Goal: Task Accomplishment & Management: Manage account settings

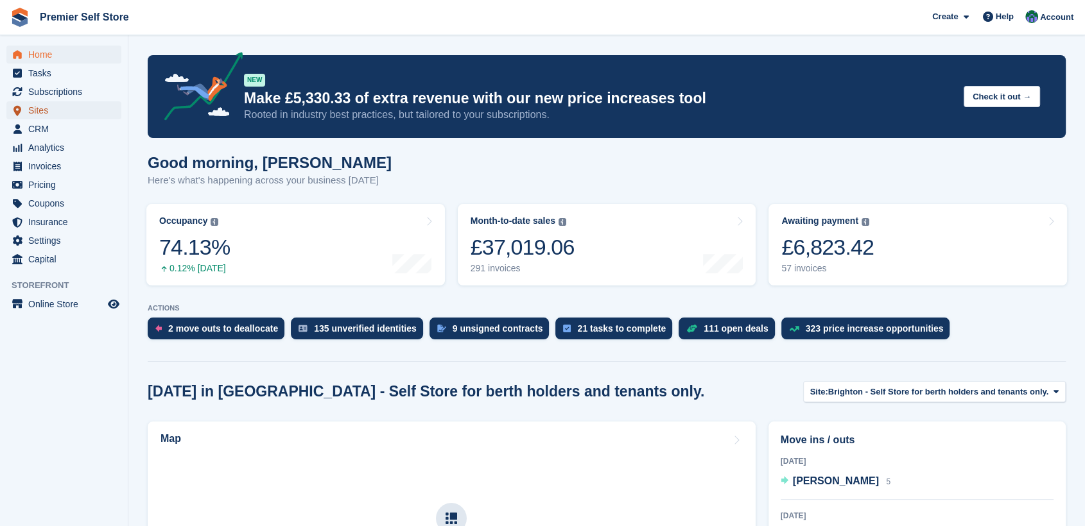
click at [46, 103] on span "Sites" at bounding box center [66, 110] width 77 height 18
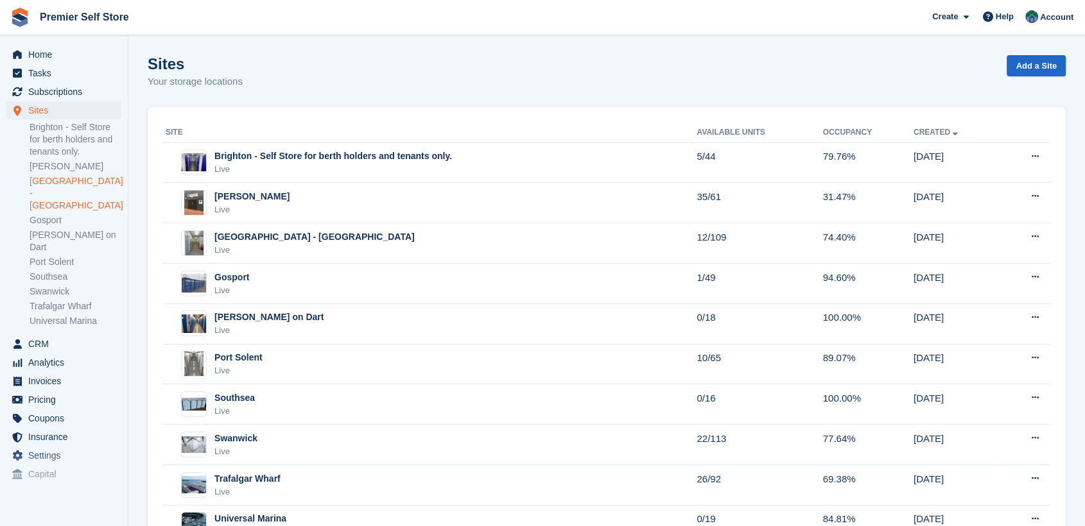
click at [59, 181] on link "[GEOGRAPHIC_DATA] - [GEOGRAPHIC_DATA]" at bounding box center [76, 193] width 92 height 37
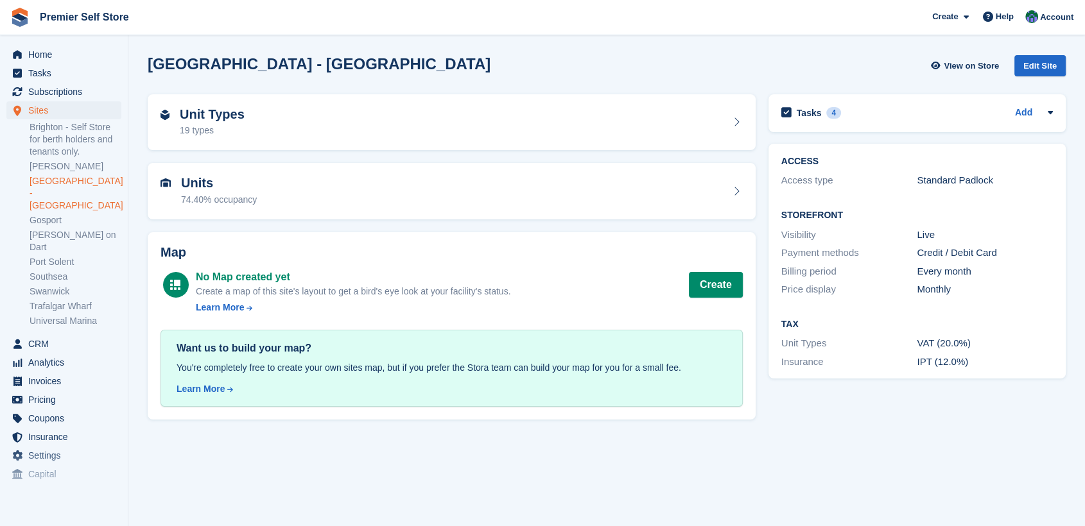
click at [36, 184] on link "[GEOGRAPHIC_DATA] - [GEOGRAPHIC_DATA]" at bounding box center [76, 193] width 92 height 37
click at [48, 180] on link "[GEOGRAPHIC_DATA] - [GEOGRAPHIC_DATA]" at bounding box center [76, 193] width 92 height 37
click at [46, 180] on link "[GEOGRAPHIC_DATA] - [GEOGRAPHIC_DATA]" at bounding box center [76, 193] width 92 height 37
click at [293, 119] on div "Unit Types 19 types" at bounding box center [452, 122] width 582 height 31
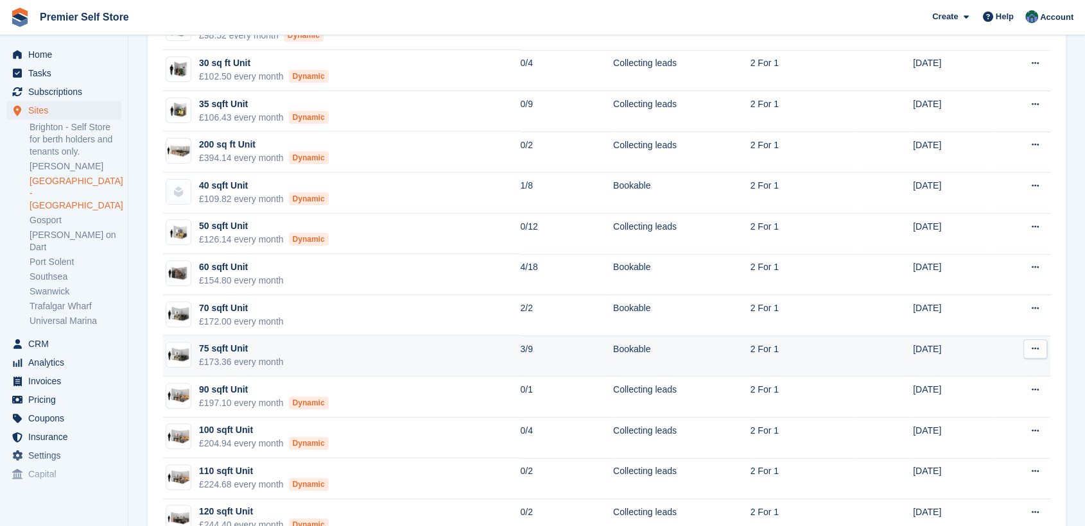
scroll to position [356, 0]
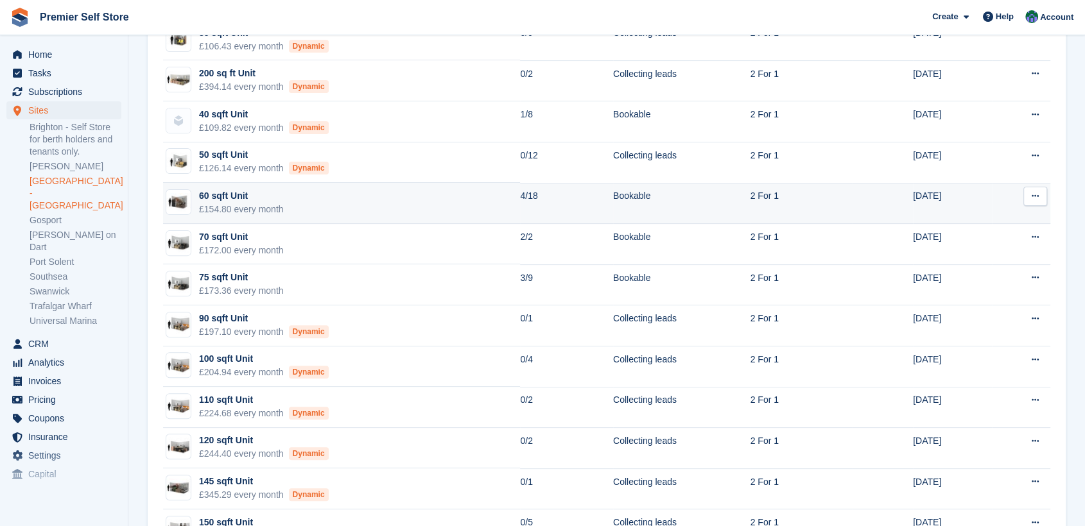
click at [215, 191] on div "60 sqft Unit" at bounding box center [241, 195] width 85 height 13
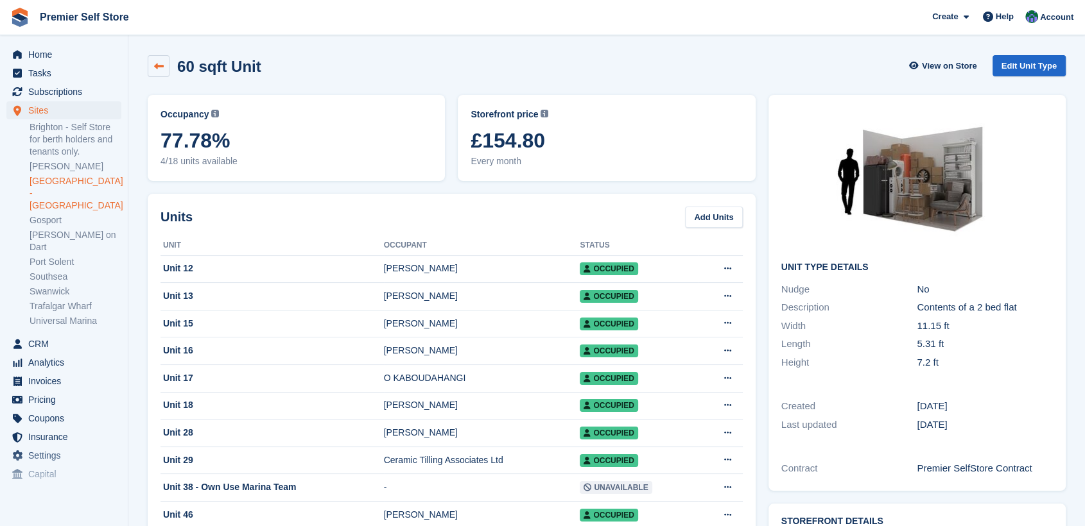
click at [155, 67] on icon at bounding box center [159, 67] width 10 height 10
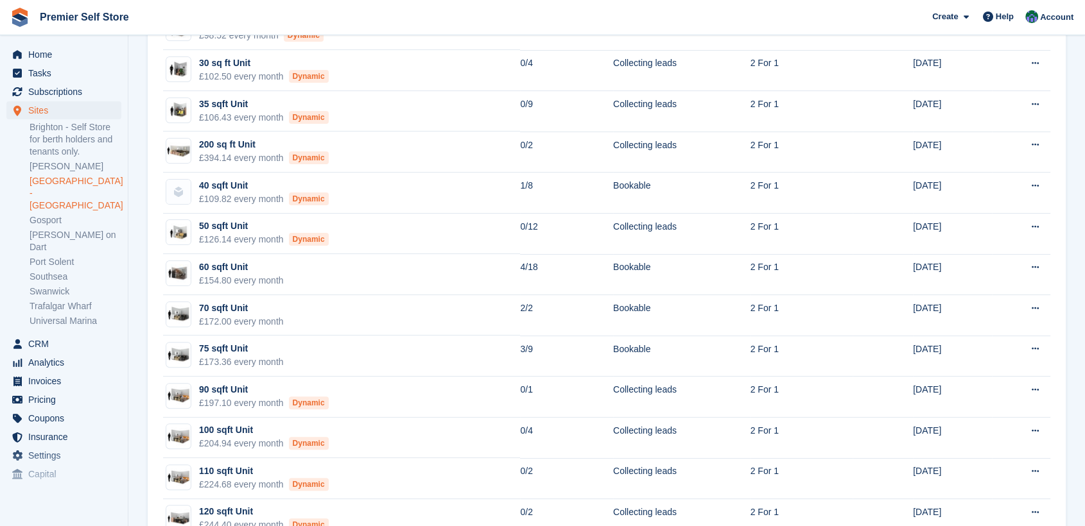
scroll to position [356, 0]
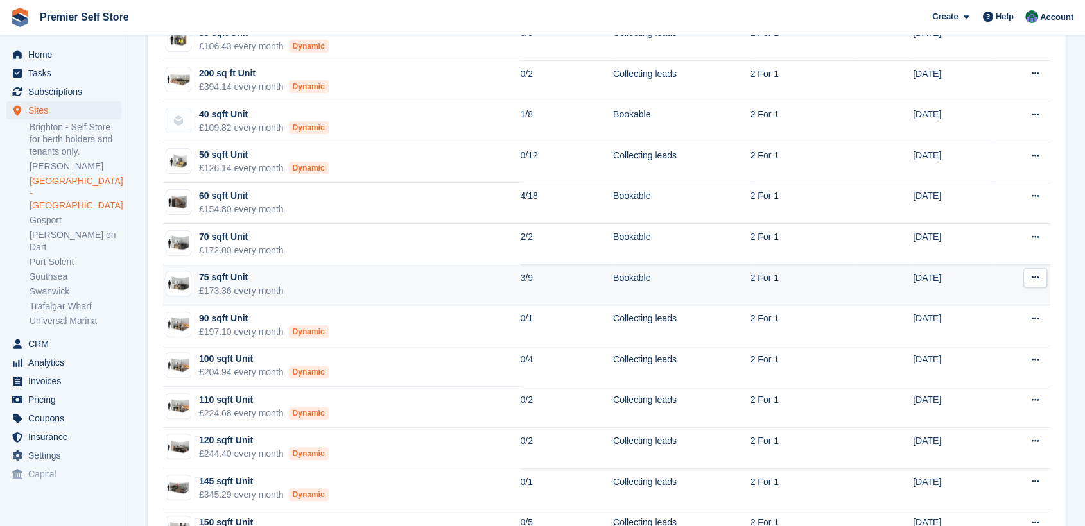
click at [214, 276] on div "75 sqft Unit" at bounding box center [241, 277] width 85 height 13
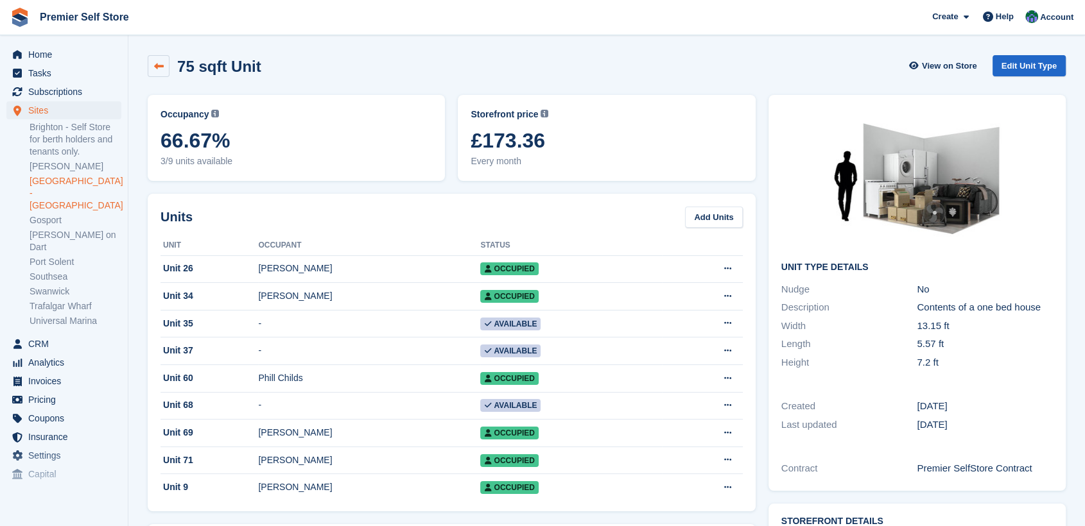
click at [159, 62] on icon at bounding box center [159, 67] width 10 height 10
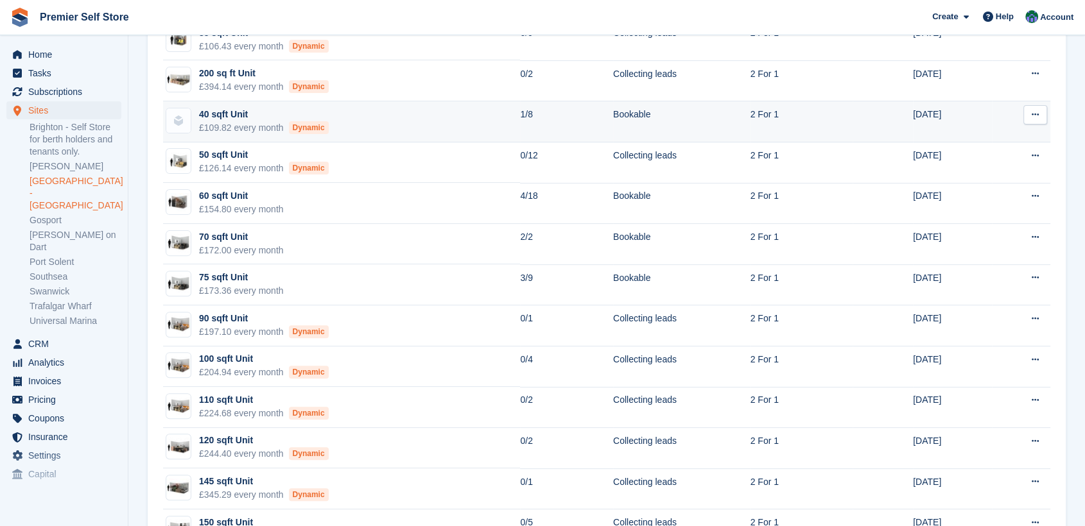
scroll to position [408, 0]
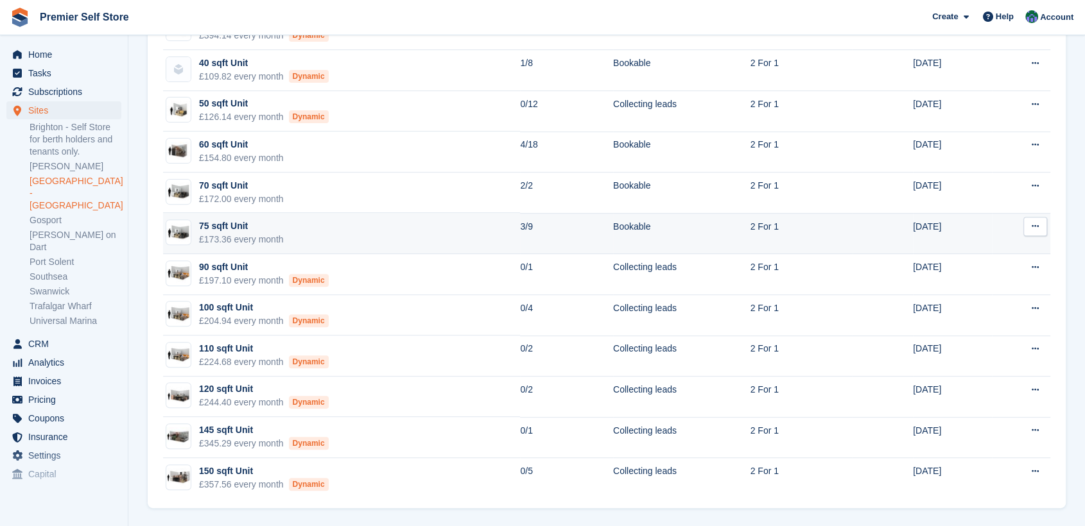
click at [218, 220] on div "75 sqft Unit" at bounding box center [241, 226] width 85 height 13
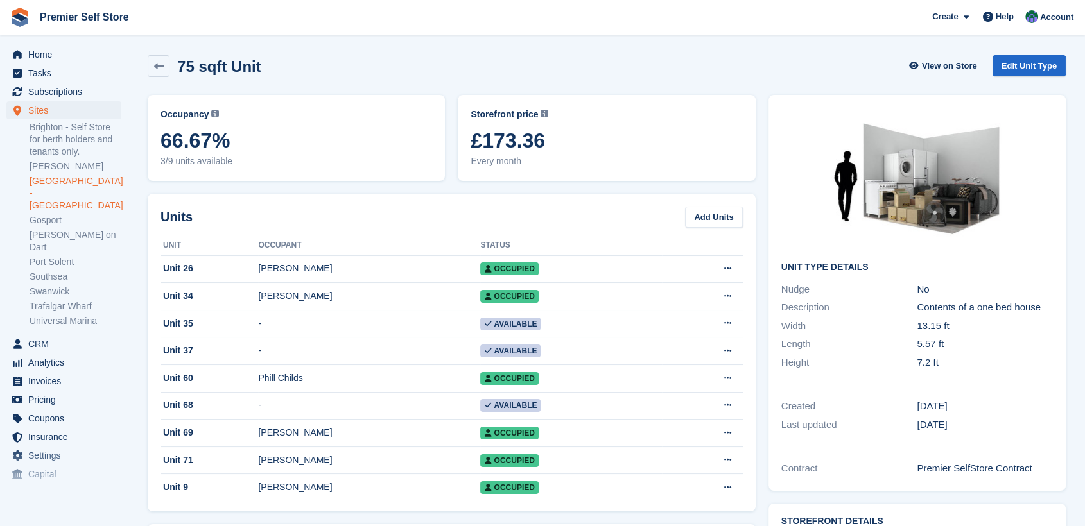
drag, startPoint x: 544, startPoint y: 144, endPoint x: 450, endPoint y: 148, distance: 93.8
click at [450, 148] on div "Occupancy Current percentage of all currently allocated units of this unit type…" at bounding box center [451, 138] width 621 height 99
click at [624, 127] on div "Storefront price The price any visitor to your Storefront will be asked to pay.…" at bounding box center [607, 138] width 272 height 60
click at [587, 136] on span "£173.36" at bounding box center [607, 140] width 272 height 23
click at [31, 53] on span "Home" at bounding box center [66, 55] width 77 height 18
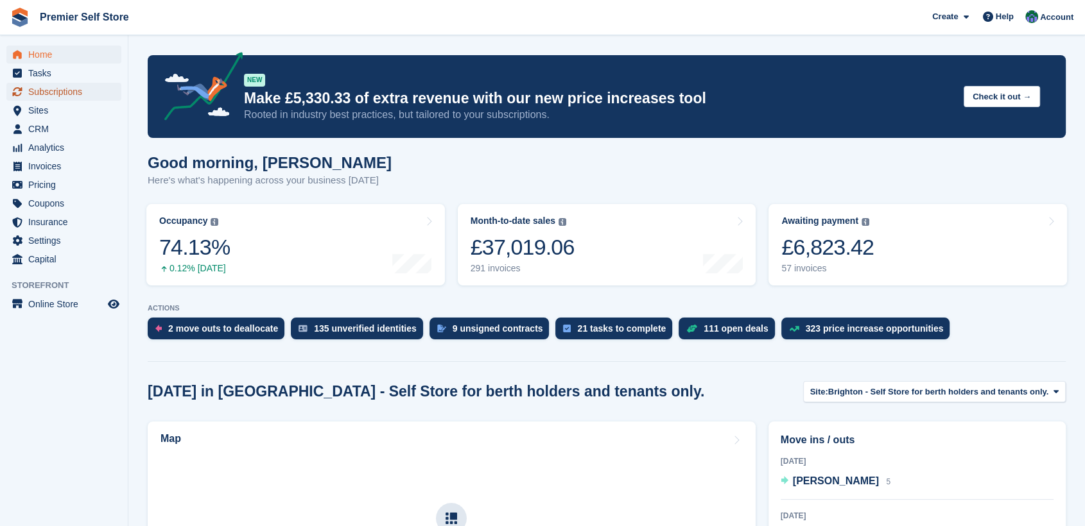
click at [37, 92] on span "Subscriptions" at bounding box center [66, 92] width 77 height 18
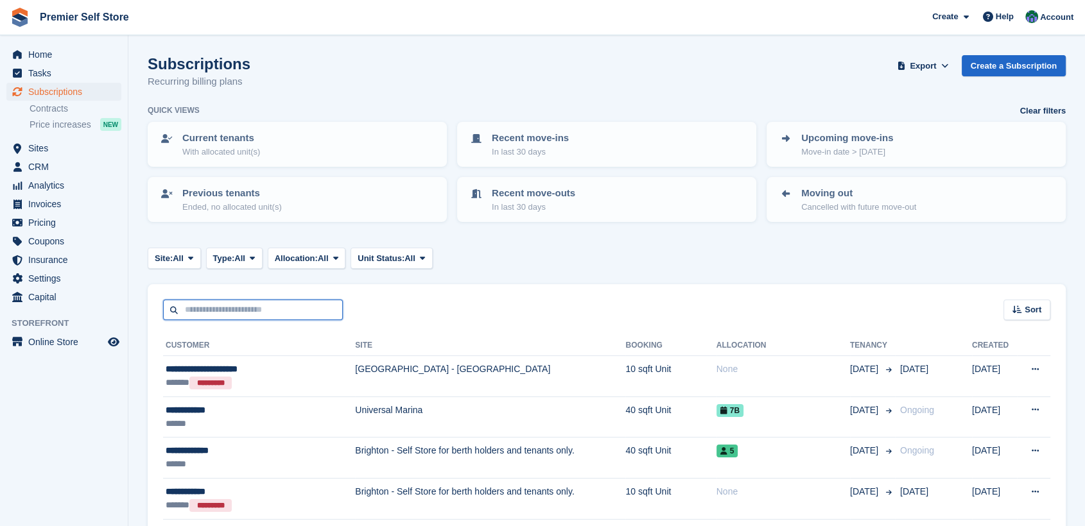
click at [190, 309] on input "text" at bounding box center [253, 310] width 180 height 21
type input "****"
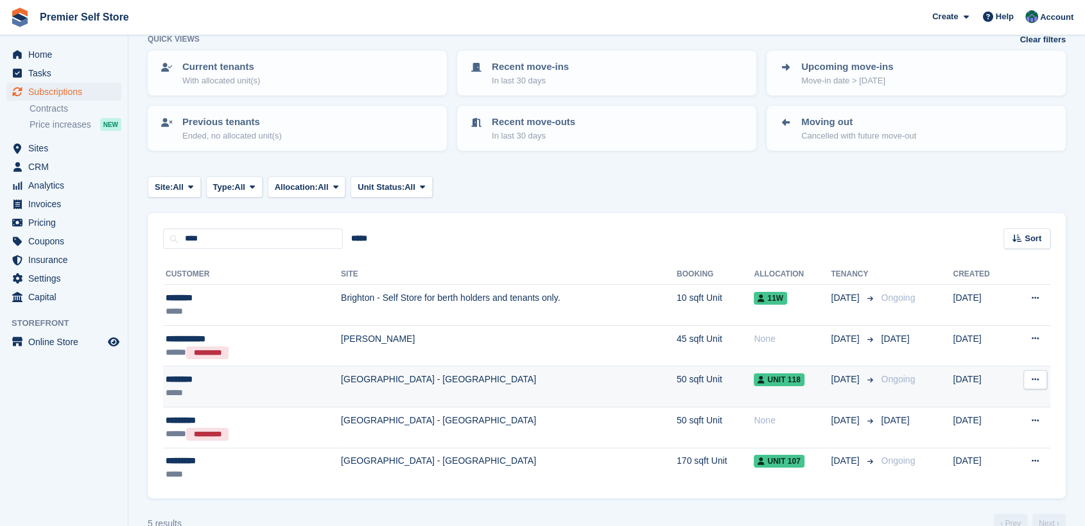
scroll to position [97, 0]
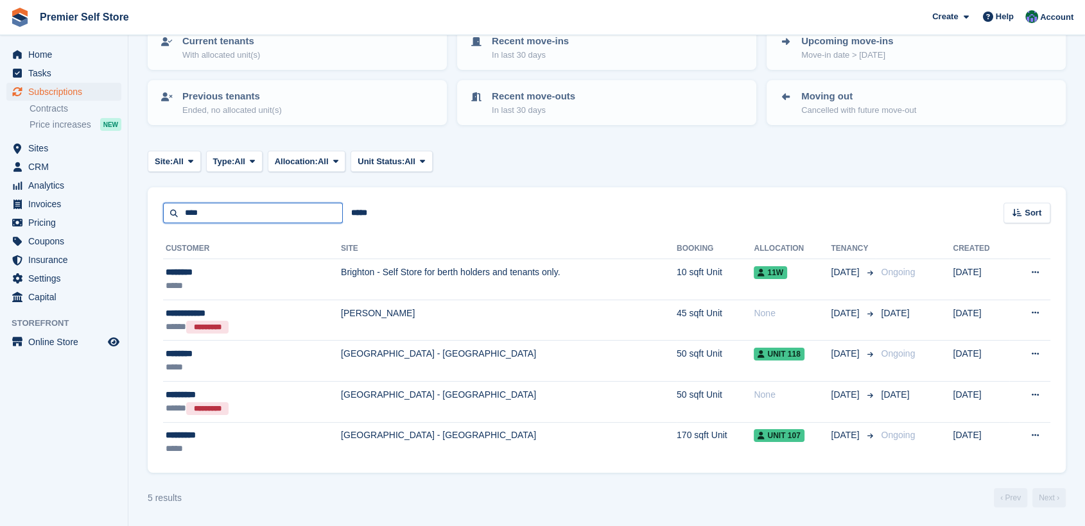
drag, startPoint x: 201, startPoint y: 213, endPoint x: 161, endPoint y: 215, distance: 39.9
click at [161, 215] on div "**** ***** Sort Sort by Customer name Date created Move in date Move out date C…" at bounding box center [607, 205] width 918 height 37
paste input "**********"
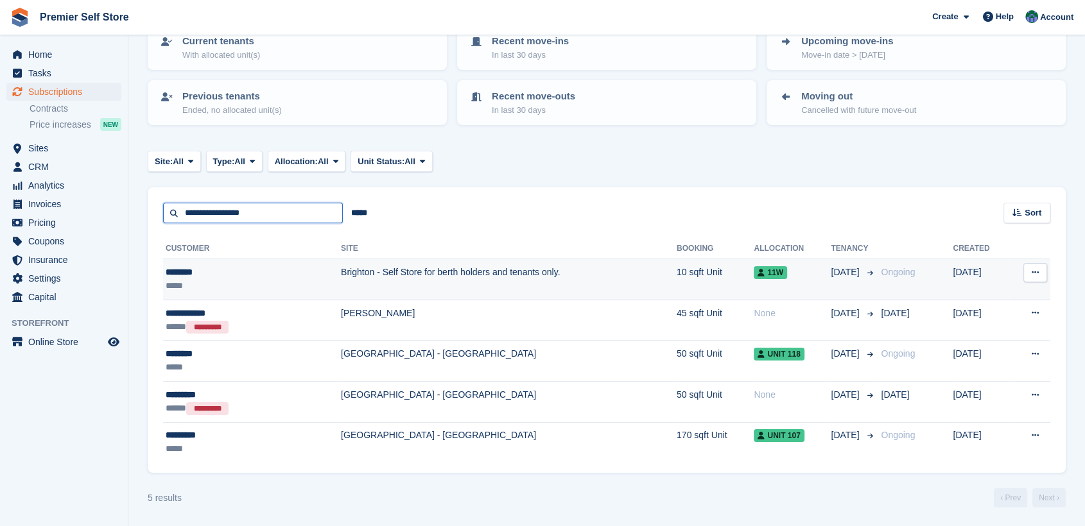
type input "**********"
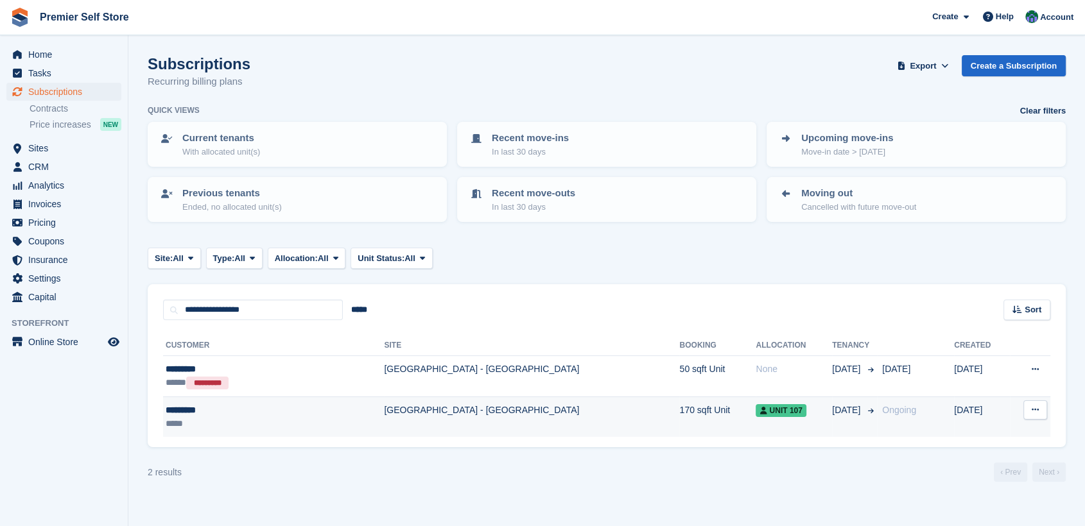
click at [184, 410] on div "*********" at bounding box center [238, 410] width 144 height 13
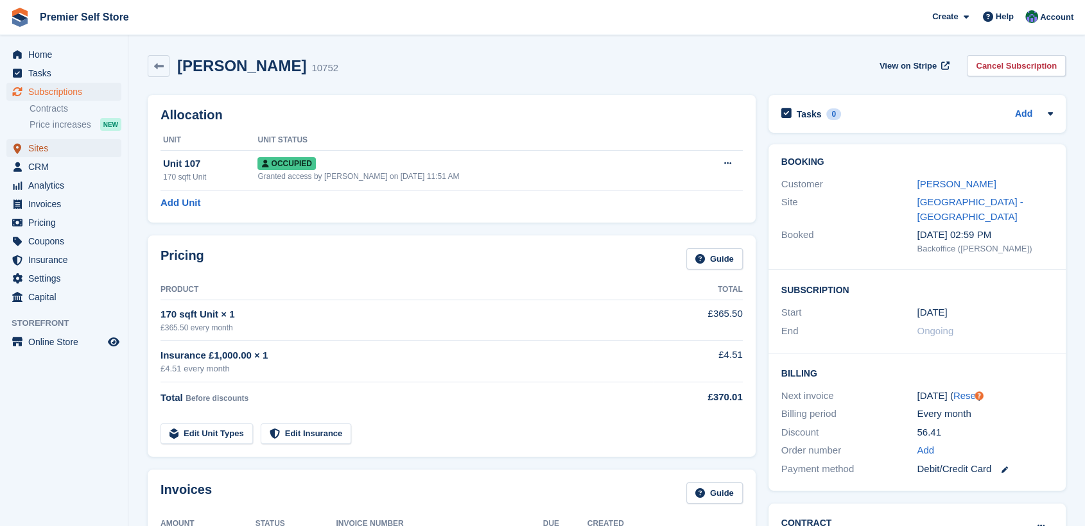
click at [40, 148] on span "Sites" at bounding box center [66, 148] width 77 height 18
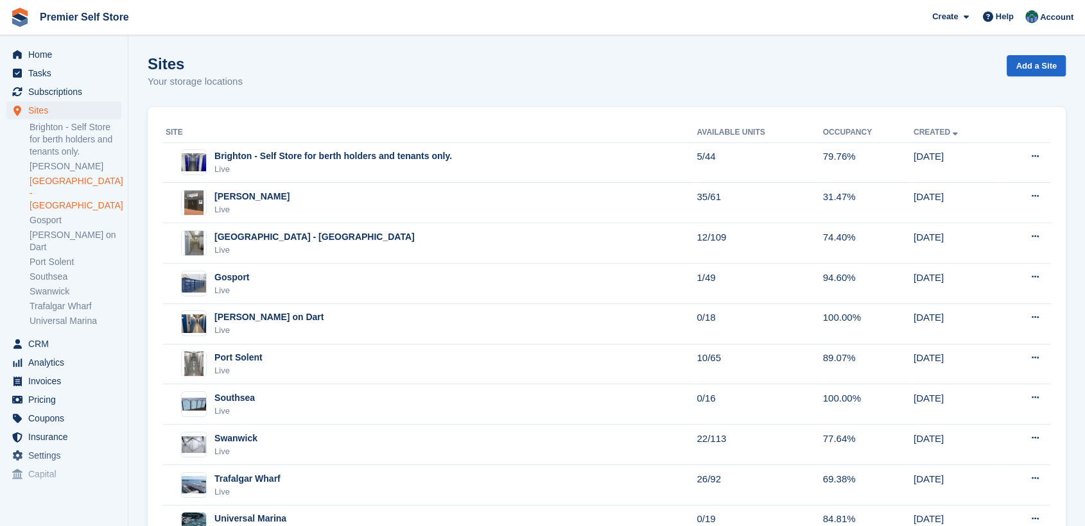
click at [50, 181] on link "[GEOGRAPHIC_DATA] - [GEOGRAPHIC_DATA]" at bounding box center [76, 193] width 92 height 37
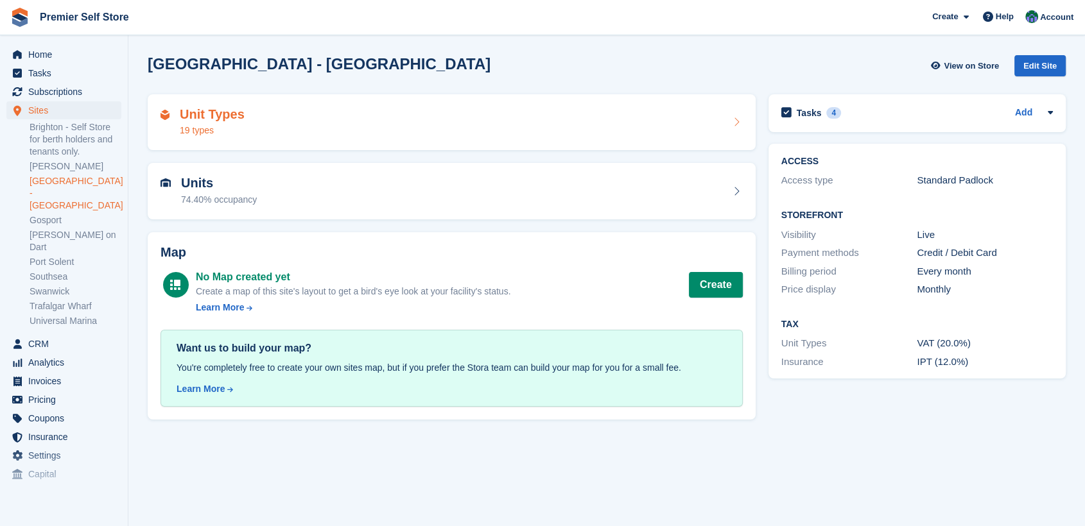
click at [329, 109] on div "Unit Types 19 types" at bounding box center [452, 122] width 582 height 31
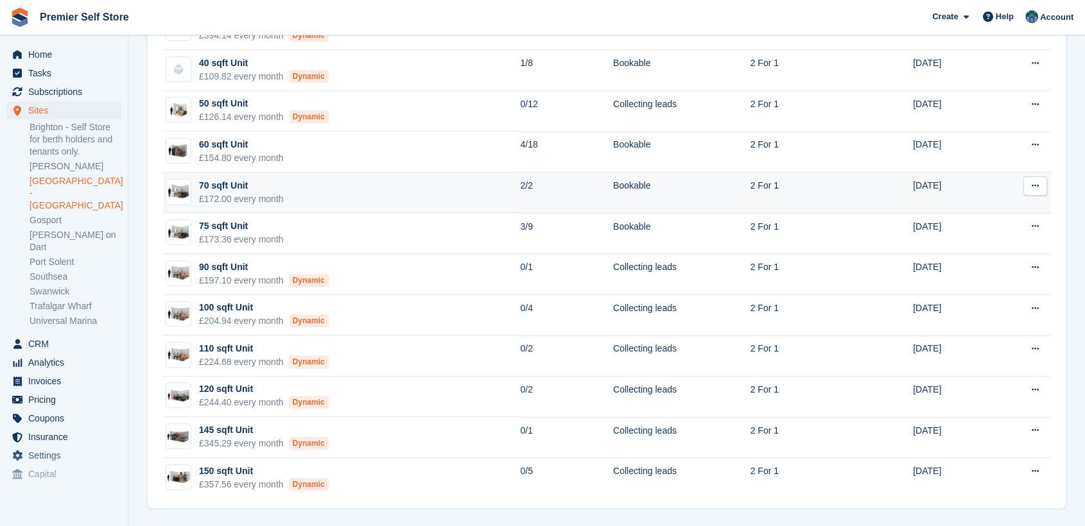
scroll to position [336, 0]
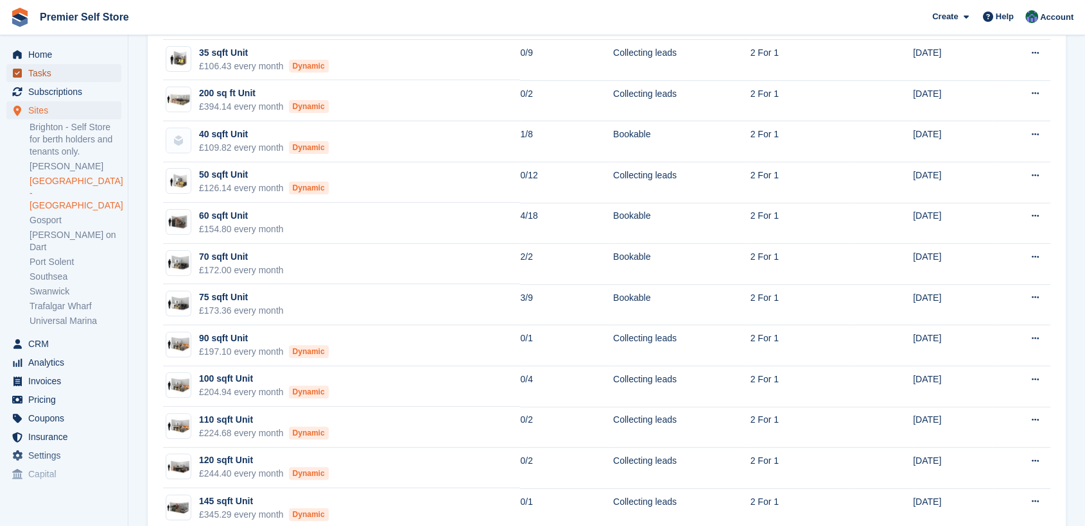
click at [37, 71] on span "Tasks" at bounding box center [66, 73] width 77 height 18
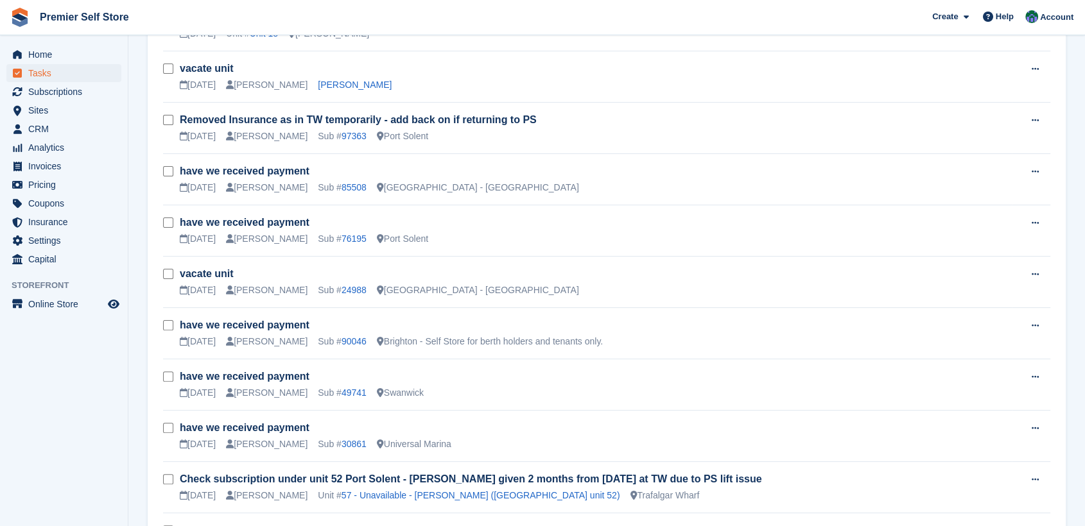
scroll to position [356, 0]
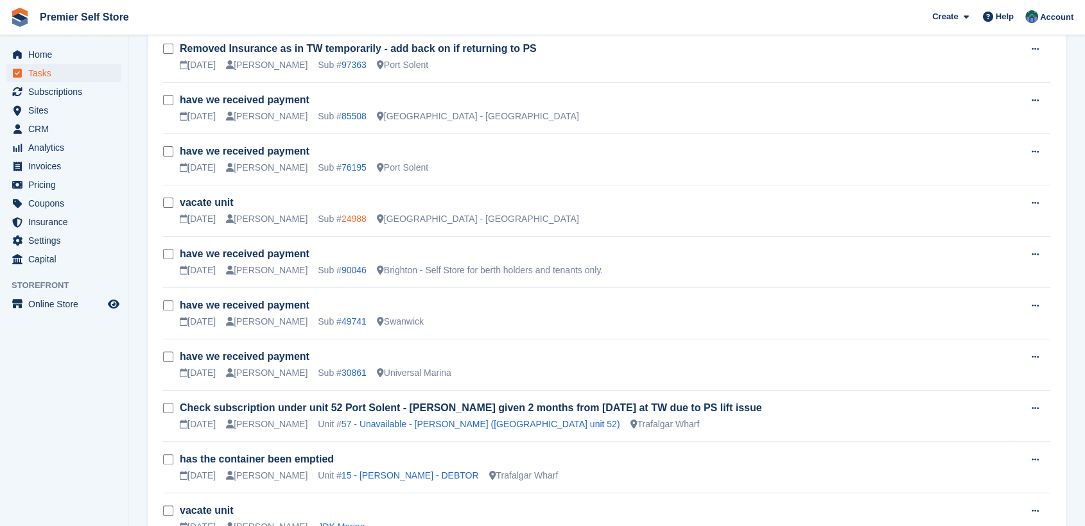
click at [342, 218] on link "24988" at bounding box center [354, 219] width 25 height 10
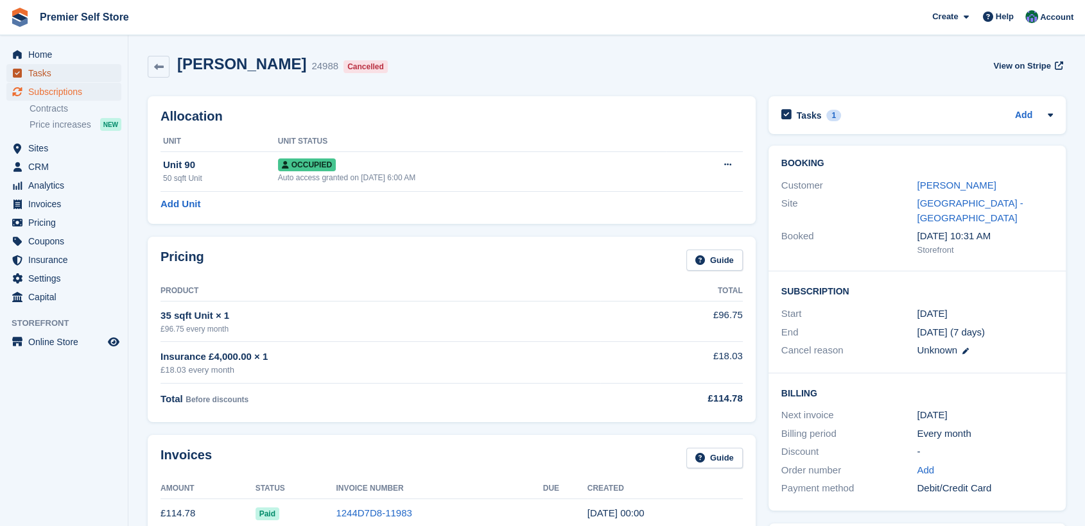
click at [35, 77] on span "Tasks" at bounding box center [66, 73] width 77 height 18
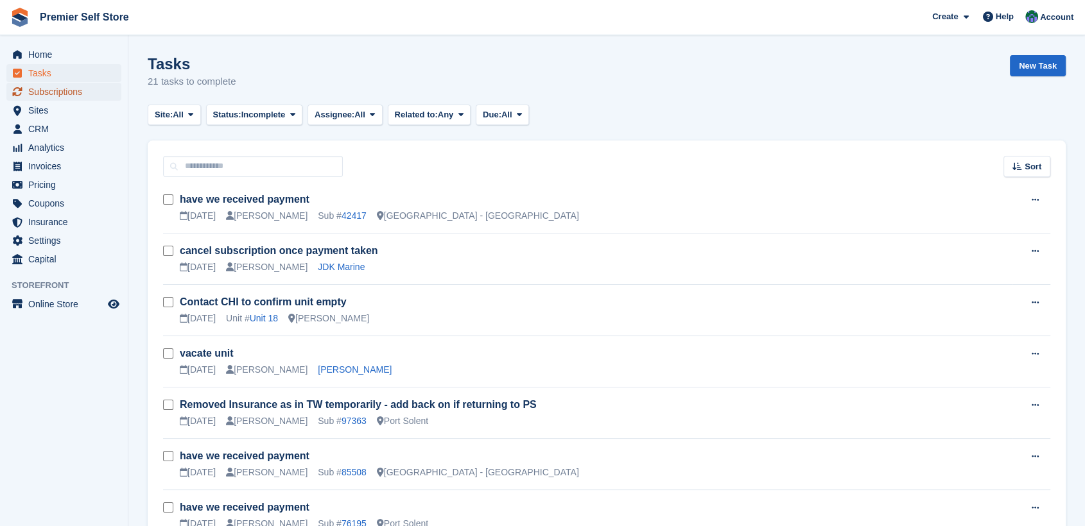
click at [58, 99] on span "Subscriptions" at bounding box center [66, 92] width 77 height 18
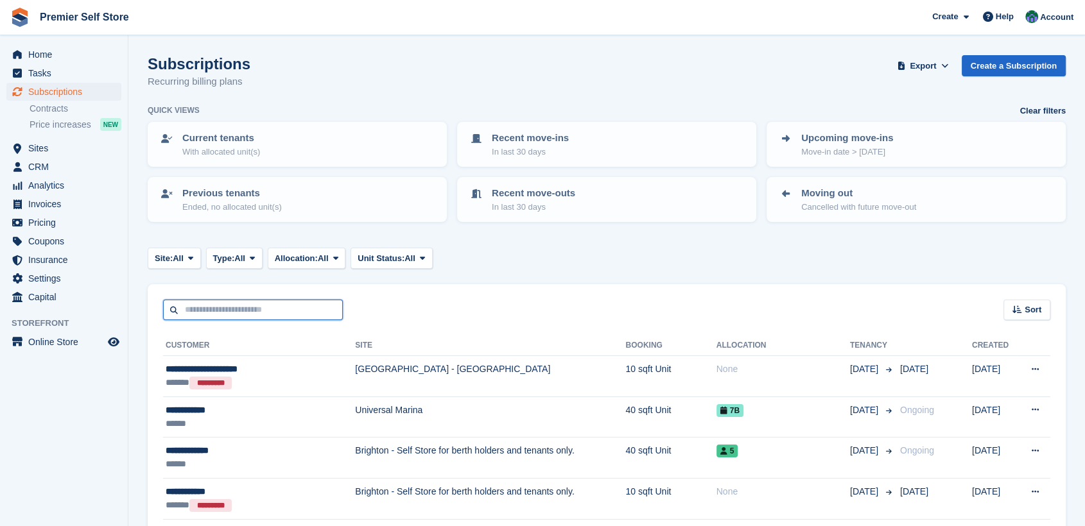
click at [225, 310] on input "text" at bounding box center [253, 310] width 180 height 21
type input "****"
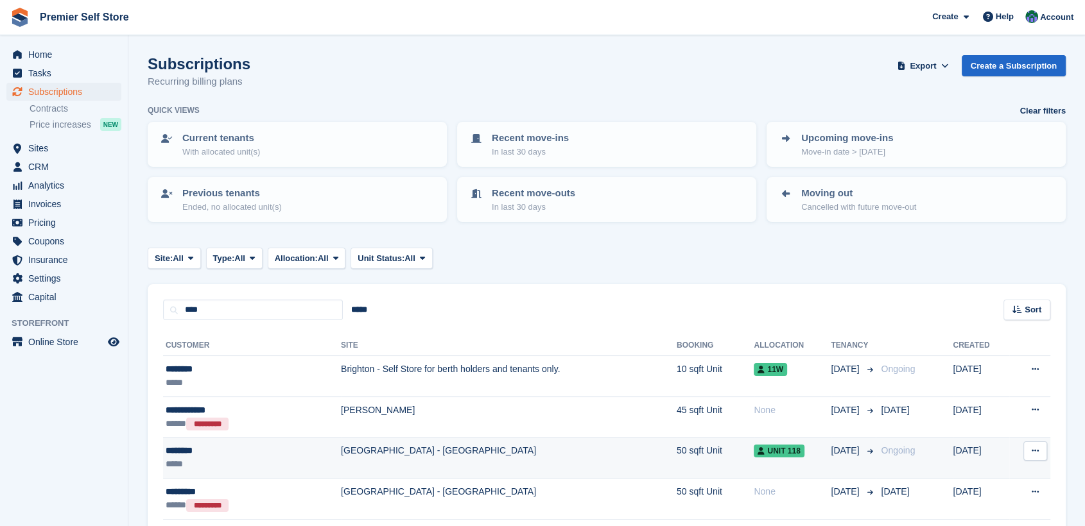
scroll to position [97, 0]
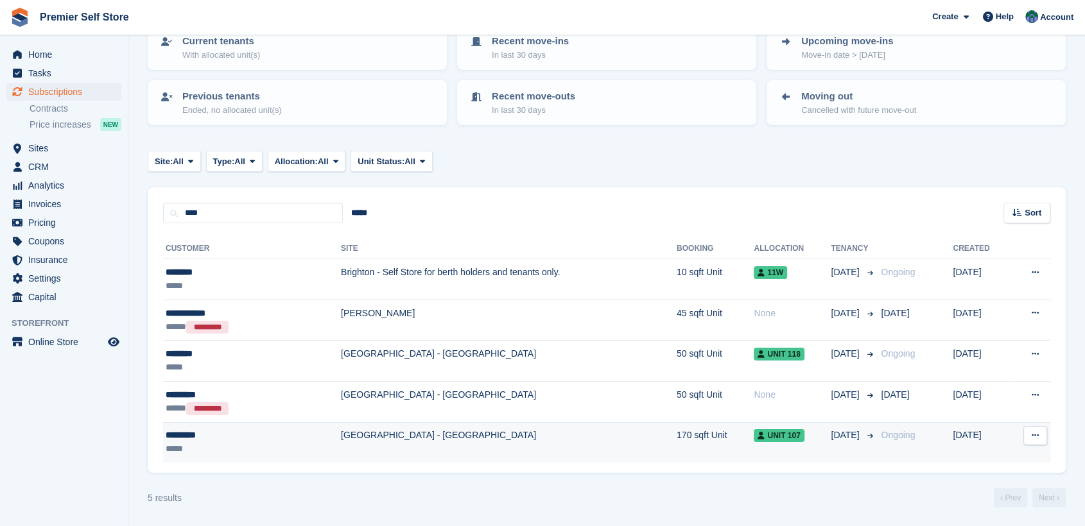
click at [191, 433] on div "*********" at bounding box center [223, 435] width 114 height 13
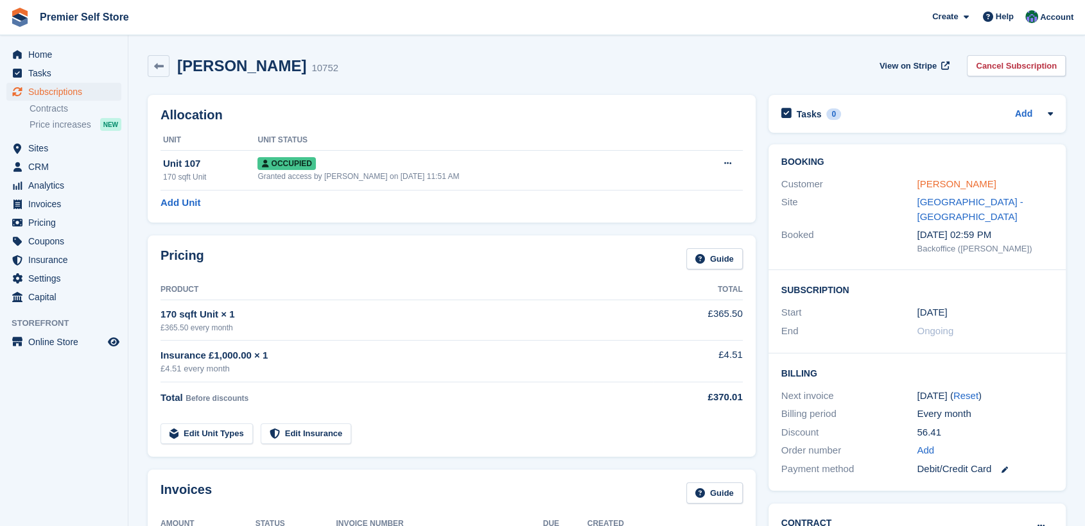
click at [939, 181] on link "Paul Webb" at bounding box center [956, 183] width 79 height 11
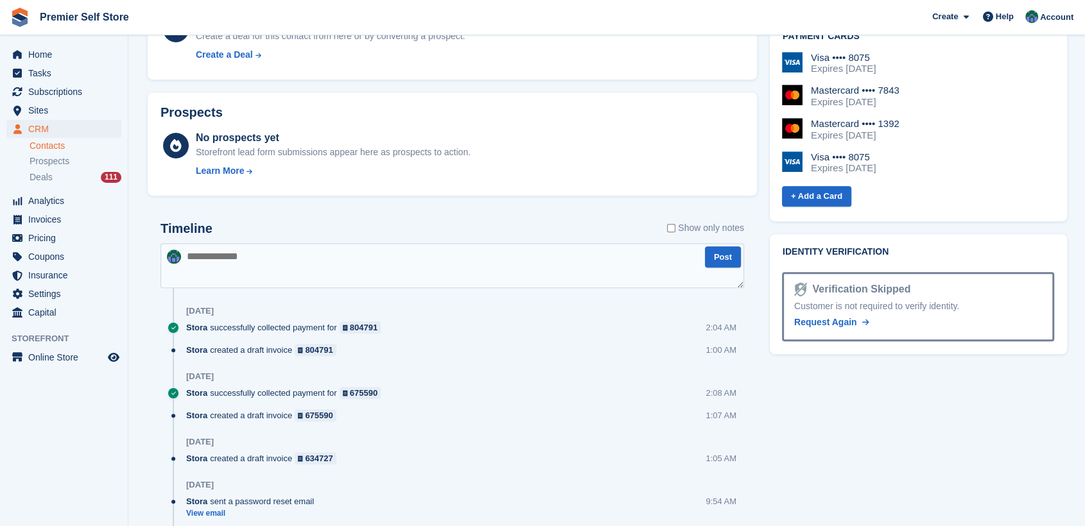
scroll to position [642, 0]
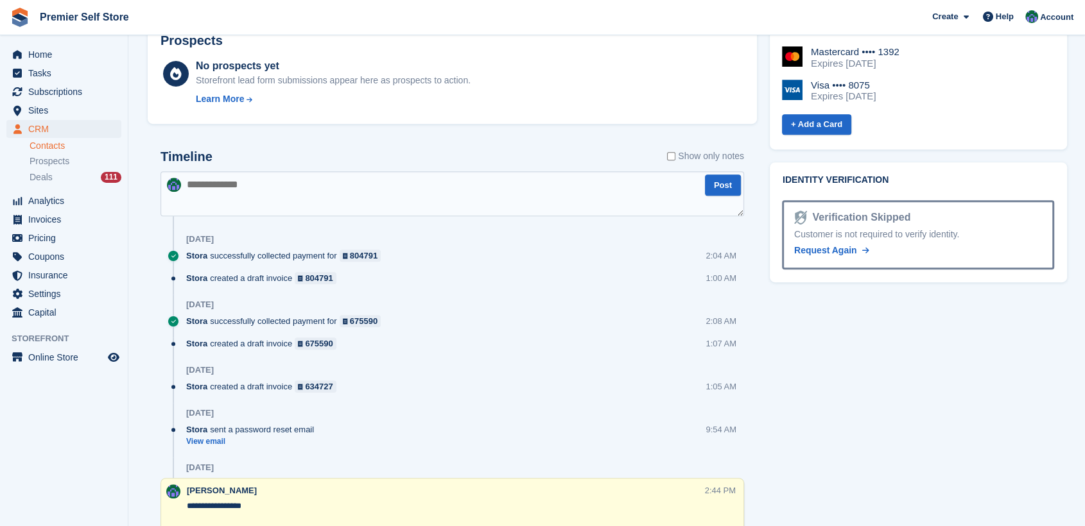
paste textarea "**********"
type textarea "**********"
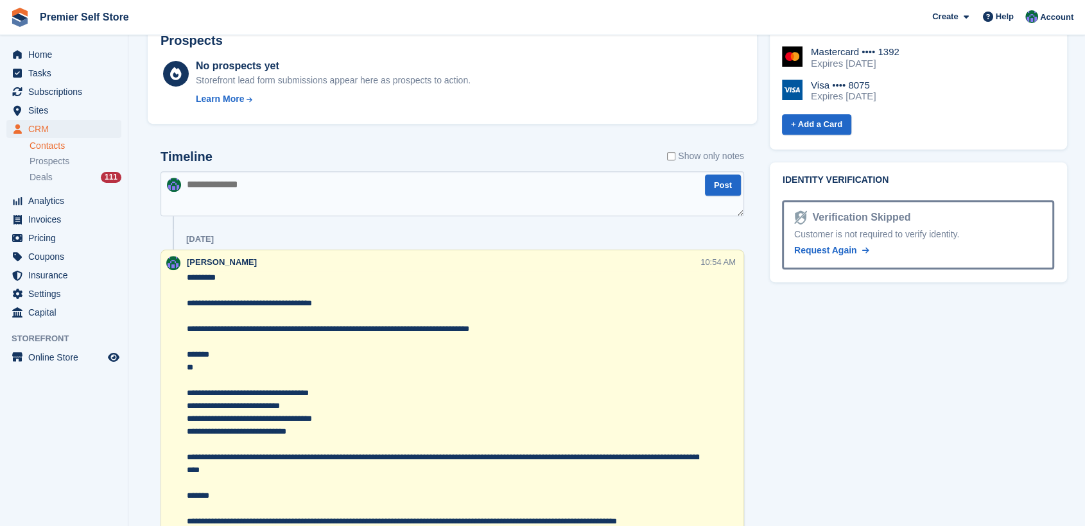
scroll to position [0, 0]
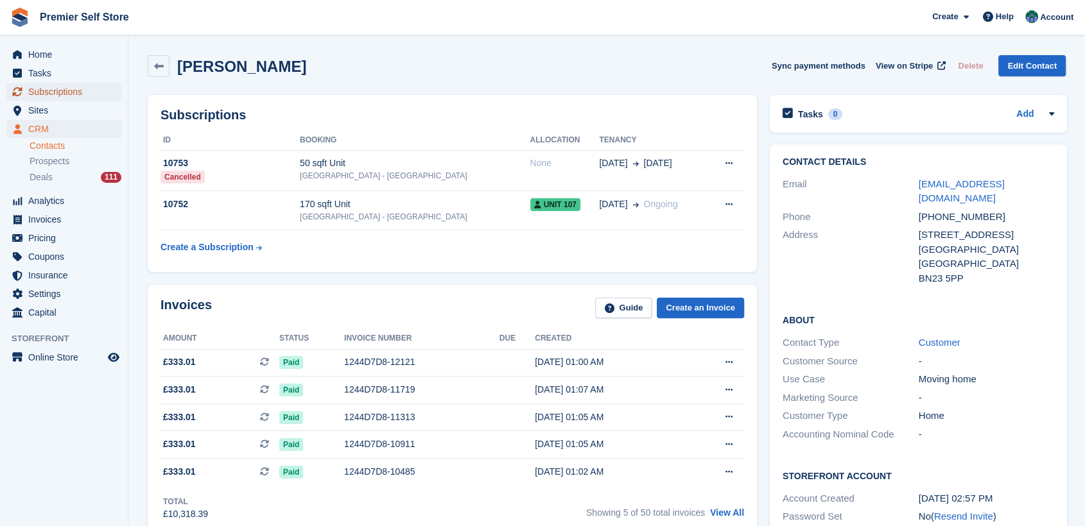
click at [51, 85] on span "Subscriptions" at bounding box center [66, 92] width 77 height 18
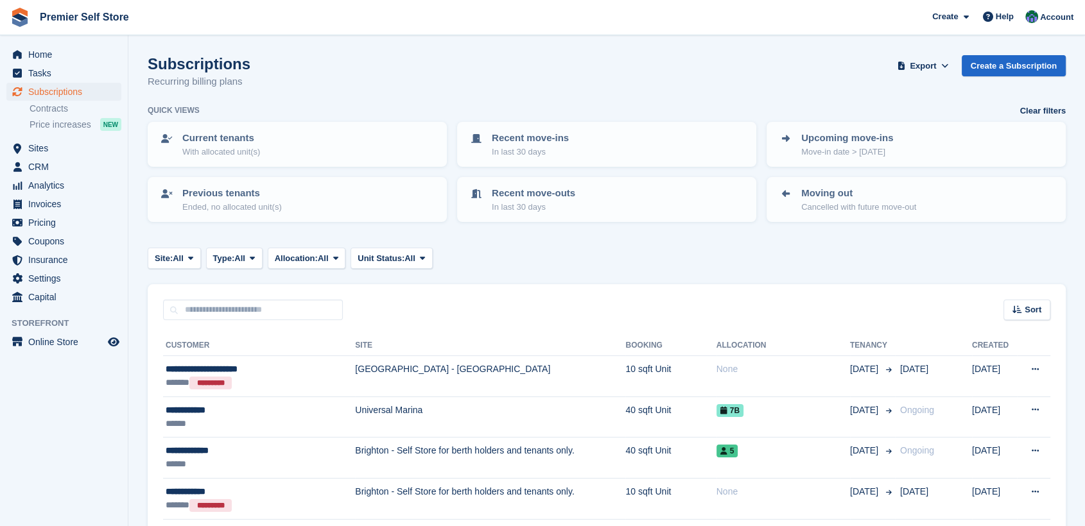
click at [35, 109] on link "Contracts" at bounding box center [76, 109] width 92 height 12
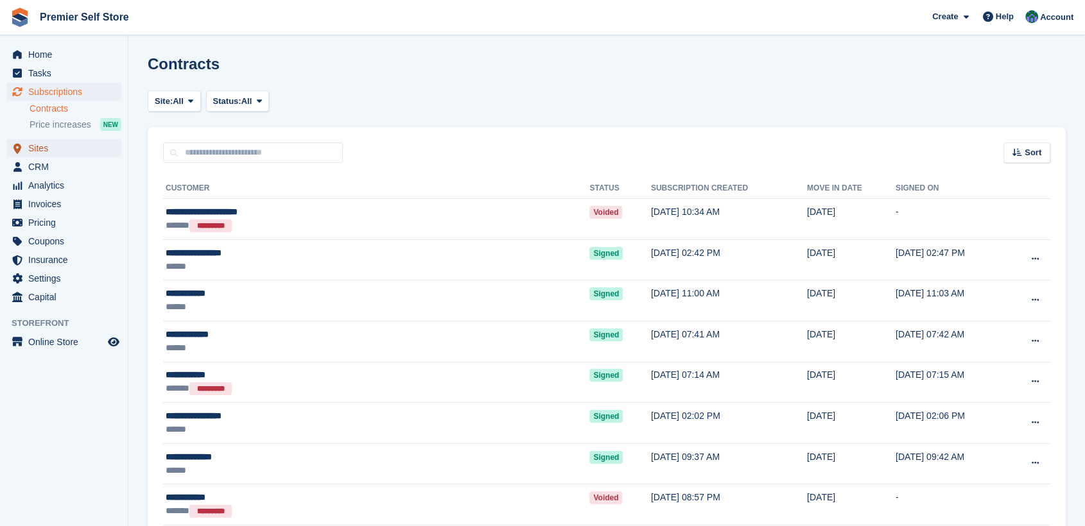
click at [29, 146] on span "Sites" at bounding box center [66, 148] width 77 height 18
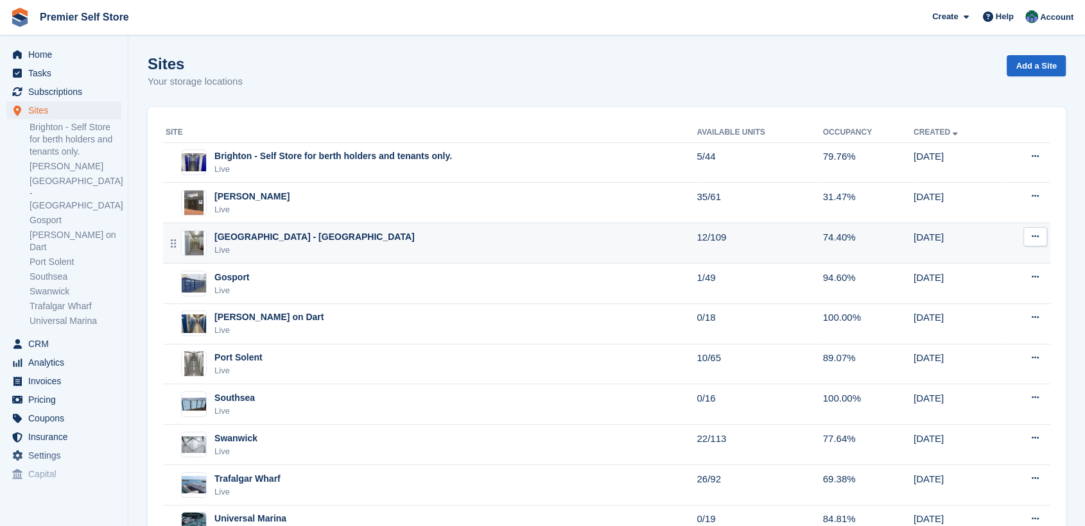
click at [242, 238] on div "[GEOGRAPHIC_DATA] - [GEOGRAPHIC_DATA]" at bounding box center [314, 236] width 200 height 13
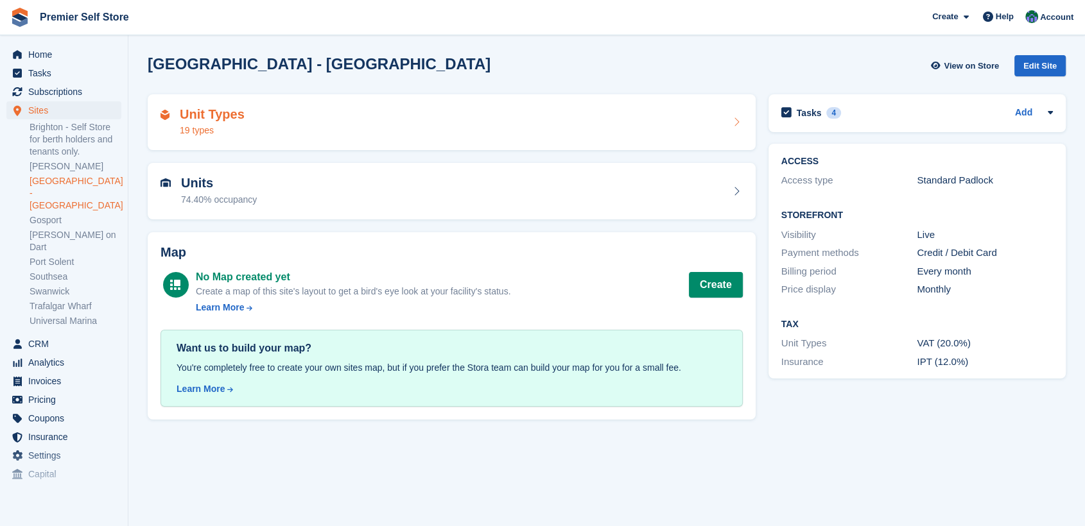
click at [286, 119] on div "Unit Types 19 types" at bounding box center [452, 122] width 582 height 31
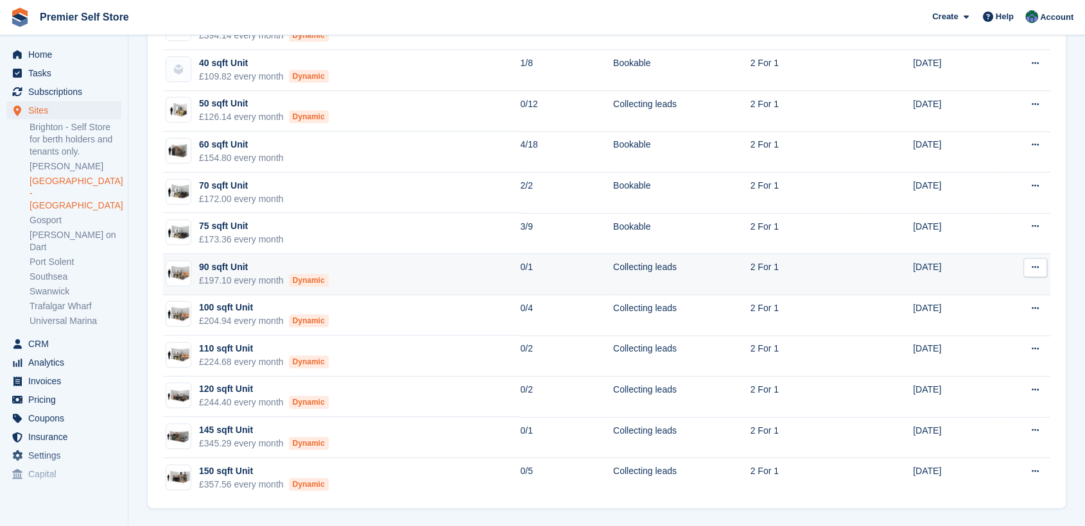
scroll to position [336, 0]
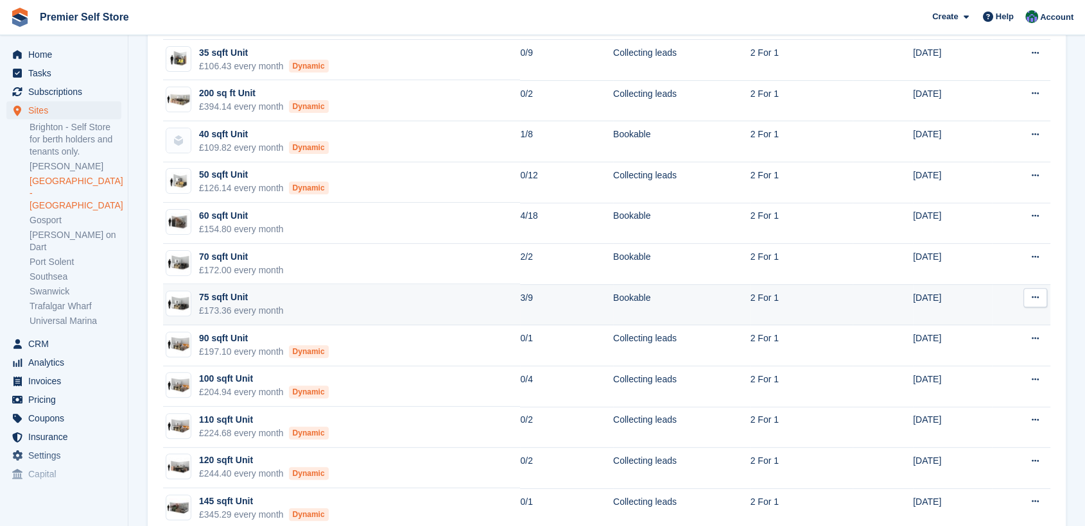
click at [202, 296] on div "75 sqft Unit" at bounding box center [241, 297] width 85 height 13
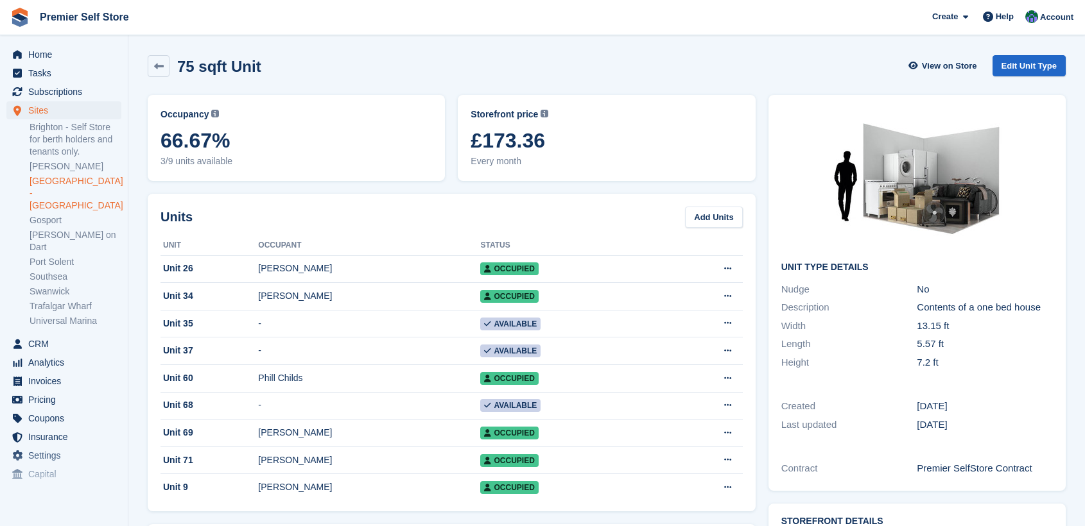
scroll to position [143, 0]
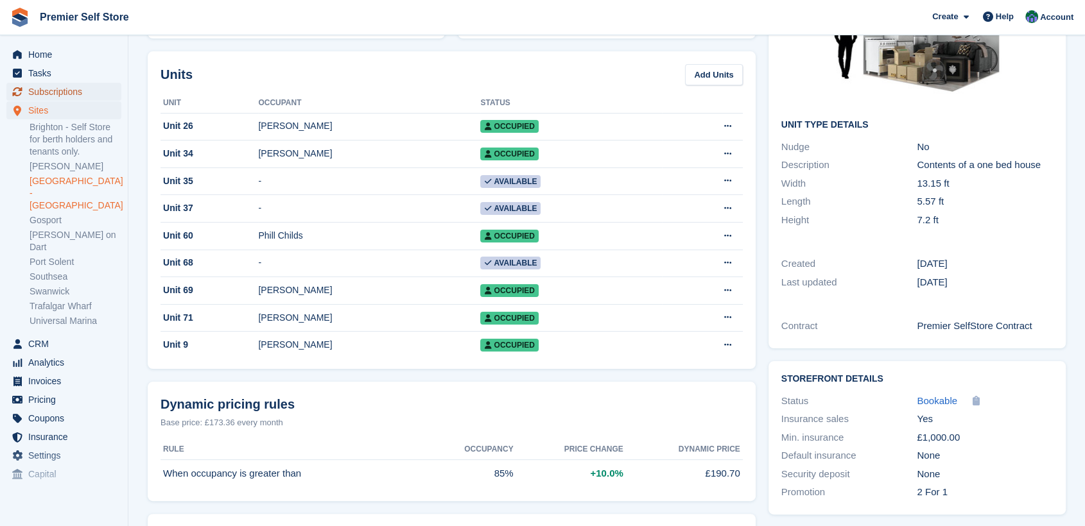
click at [39, 89] on span "Subscriptions" at bounding box center [66, 92] width 77 height 18
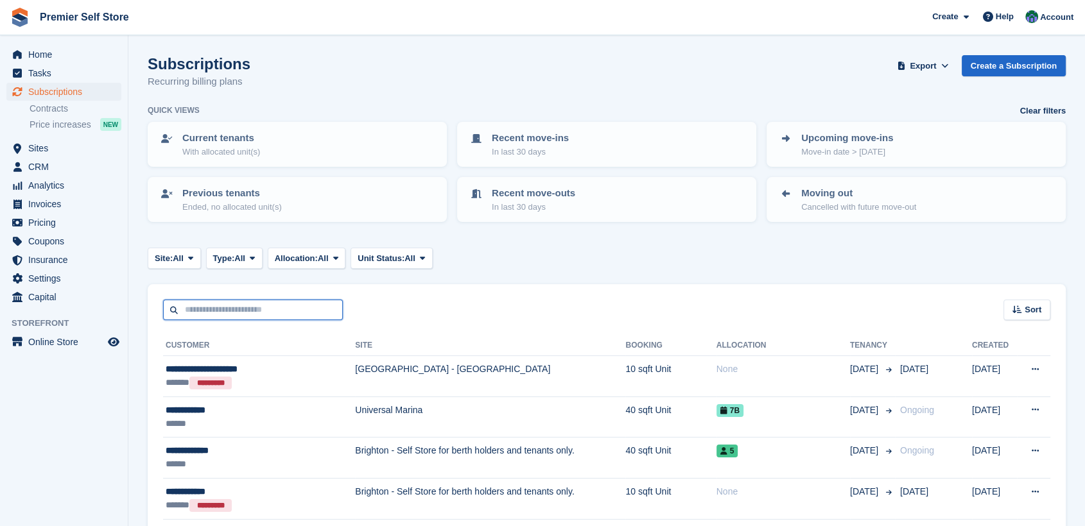
click at [226, 307] on input "text" at bounding box center [253, 310] width 180 height 21
type input "****"
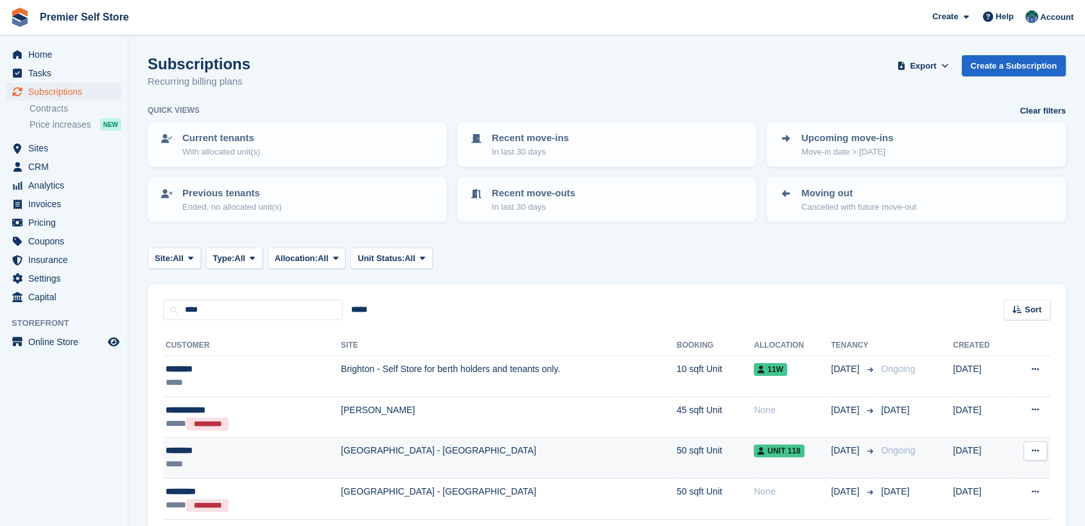
scroll to position [97, 0]
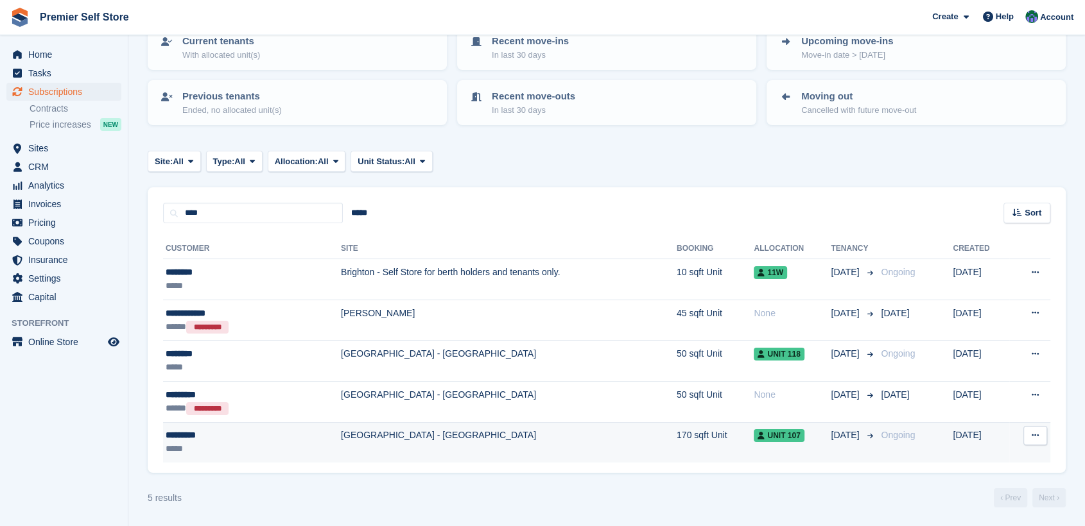
click at [182, 429] on div "*********" at bounding box center [223, 435] width 114 height 13
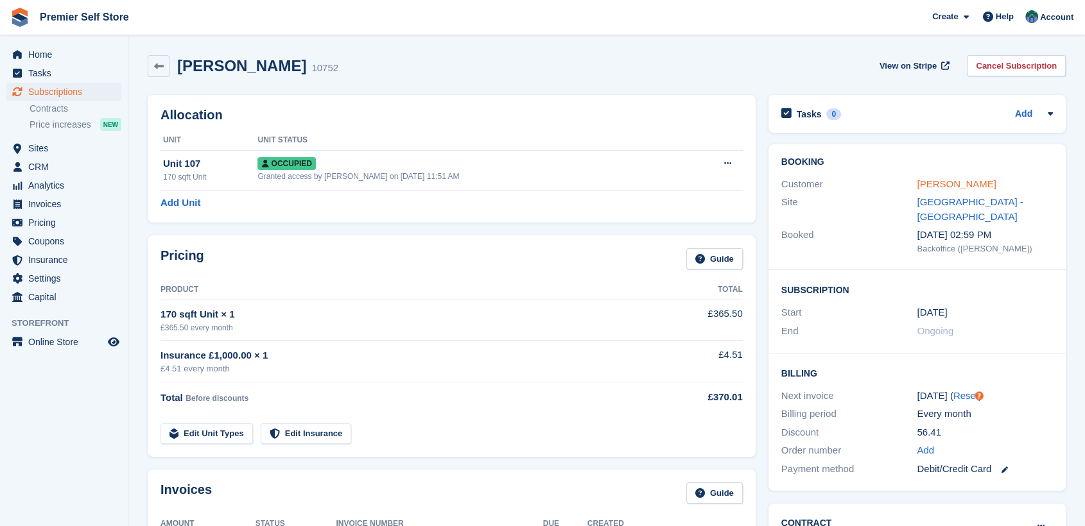
click at [930, 187] on link "[PERSON_NAME]" at bounding box center [956, 183] width 79 height 11
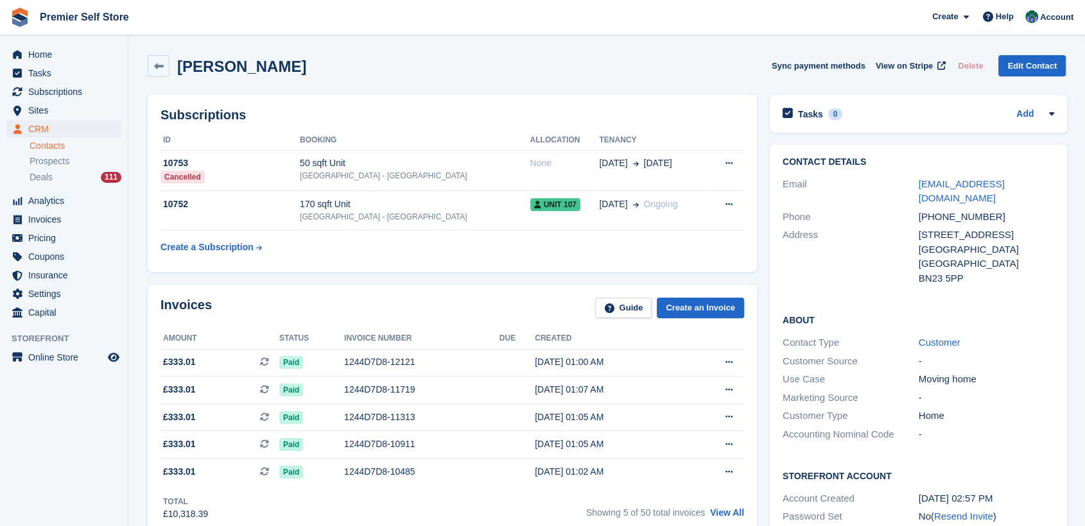
scroll to position [499, 0]
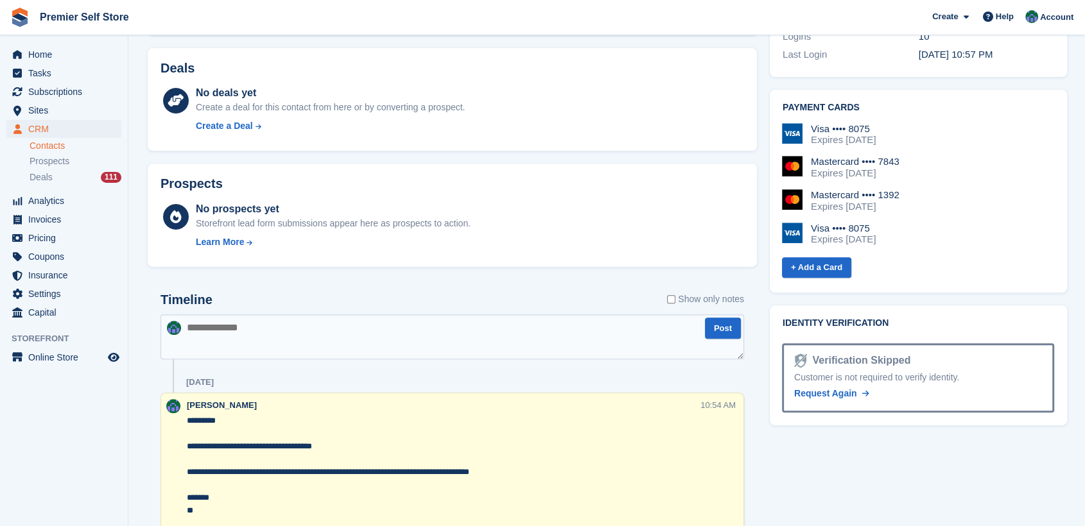
paste textarea "**********"
type textarea "**********"
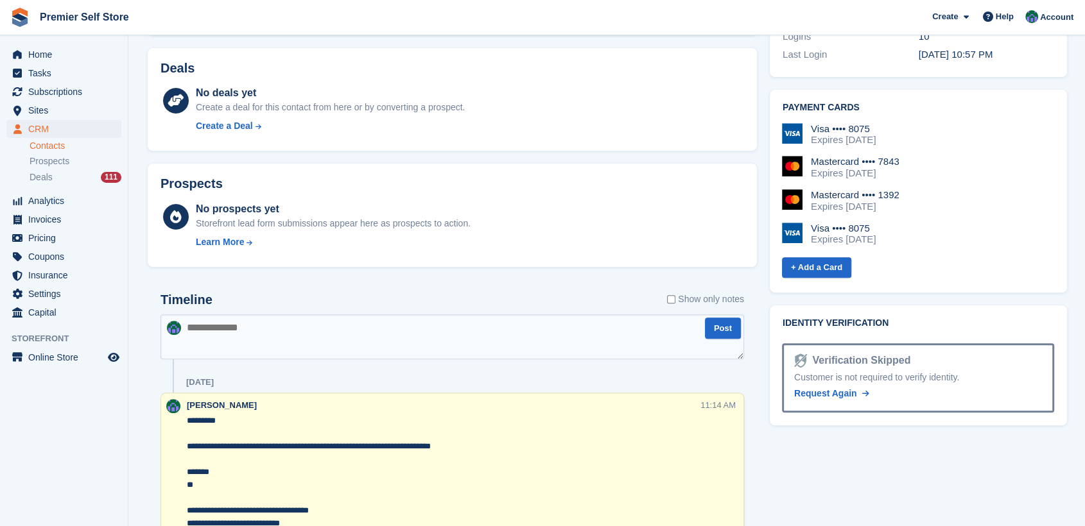
scroll to position [0, 0]
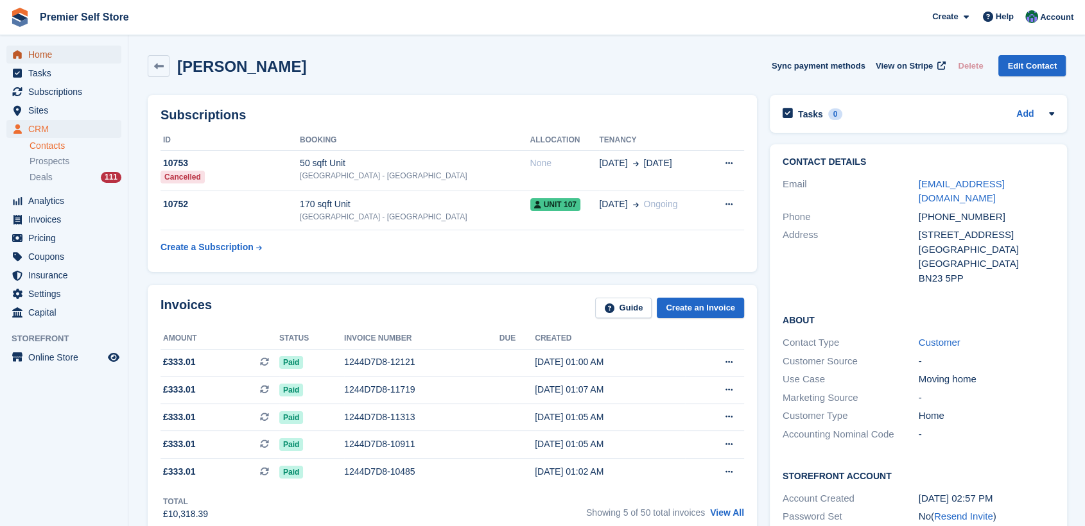
click at [44, 55] on span "Home" at bounding box center [66, 55] width 77 height 18
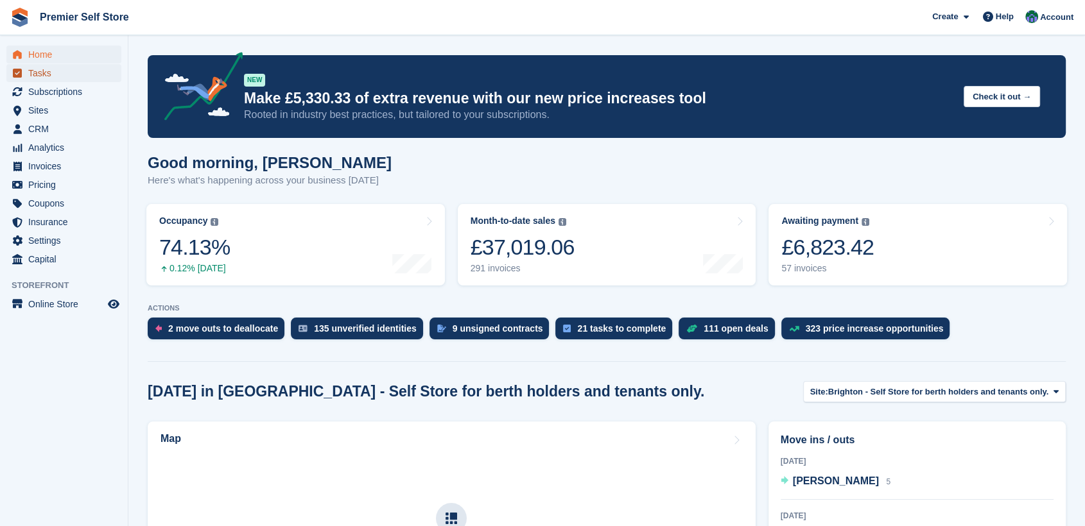
click at [37, 77] on span "Tasks" at bounding box center [66, 73] width 77 height 18
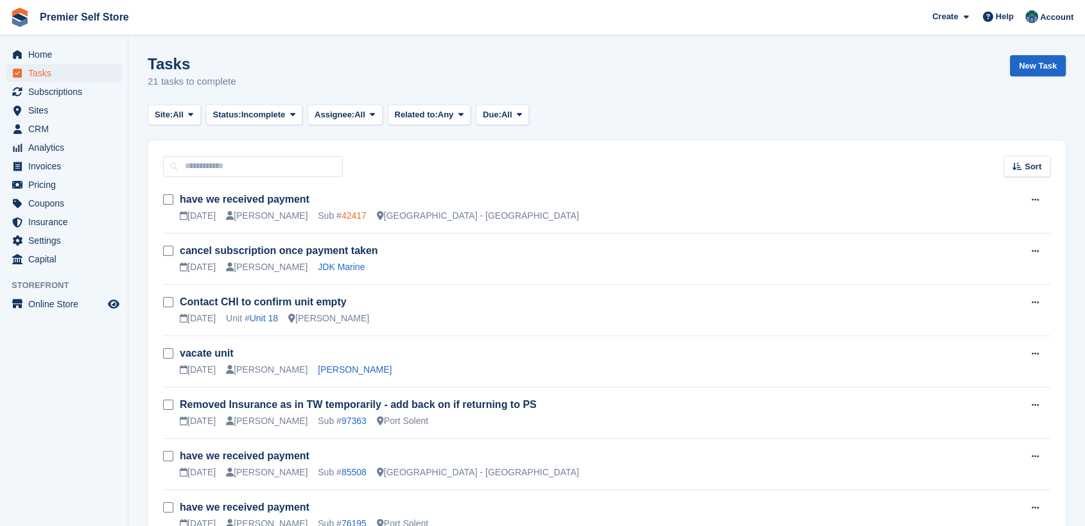
click at [342, 216] on link "42417" at bounding box center [354, 216] width 25 height 10
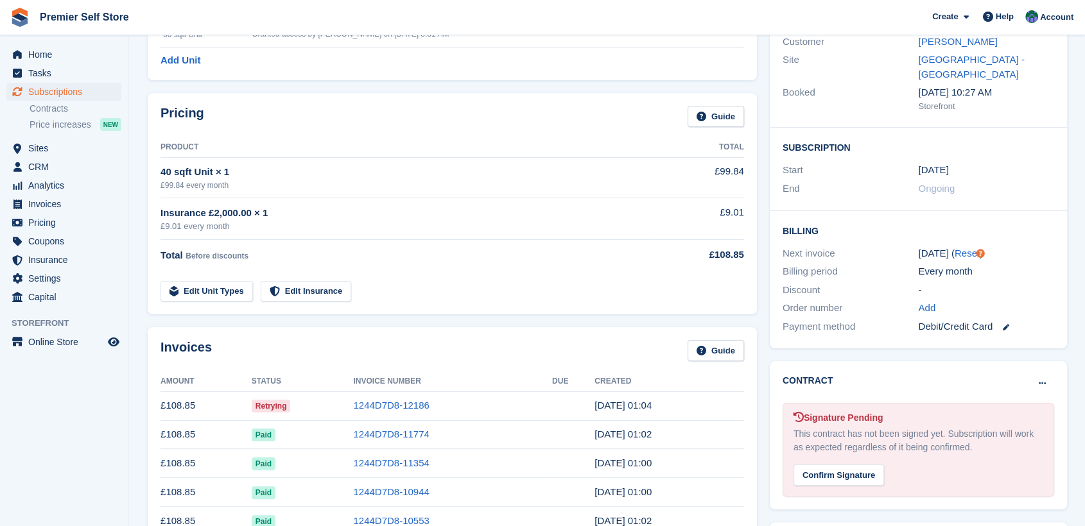
scroll to position [214, 0]
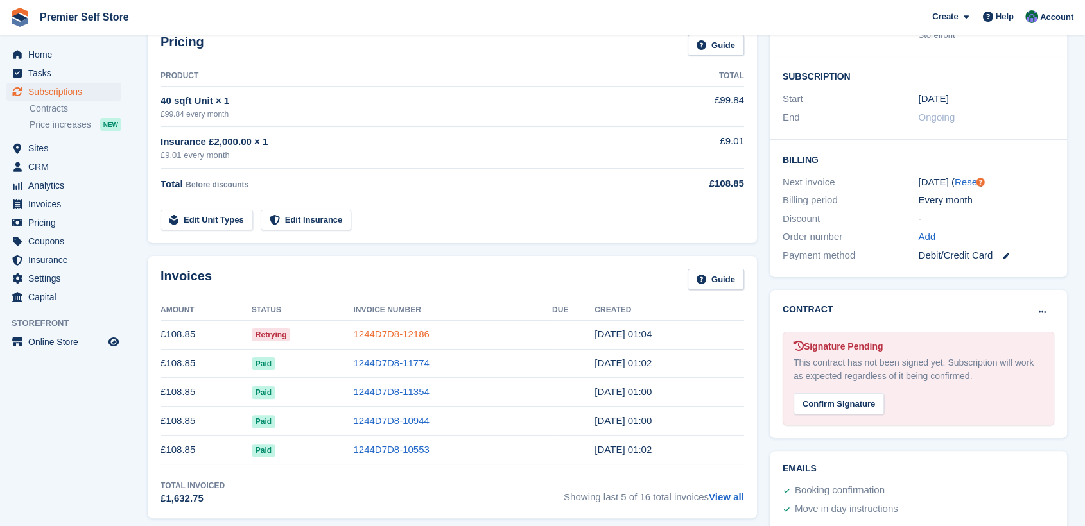
click at [392, 332] on link "1244D7D8-12186" at bounding box center [391, 334] width 76 height 11
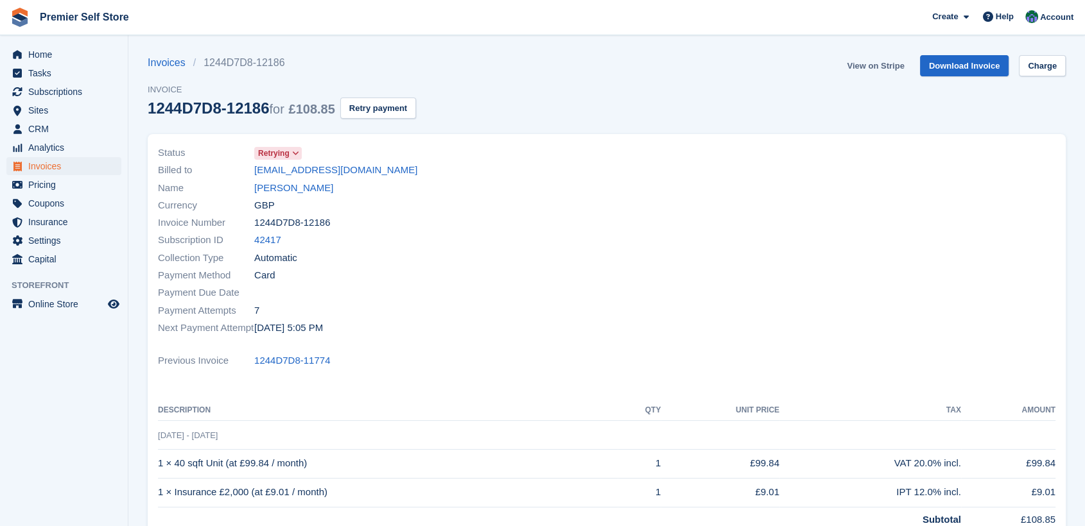
click at [873, 63] on link "View on Stripe" at bounding box center [875, 65] width 67 height 21
click at [270, 184] on link "[PERSON_NAME]" at bounding box center [293, 188] width 79 height 15
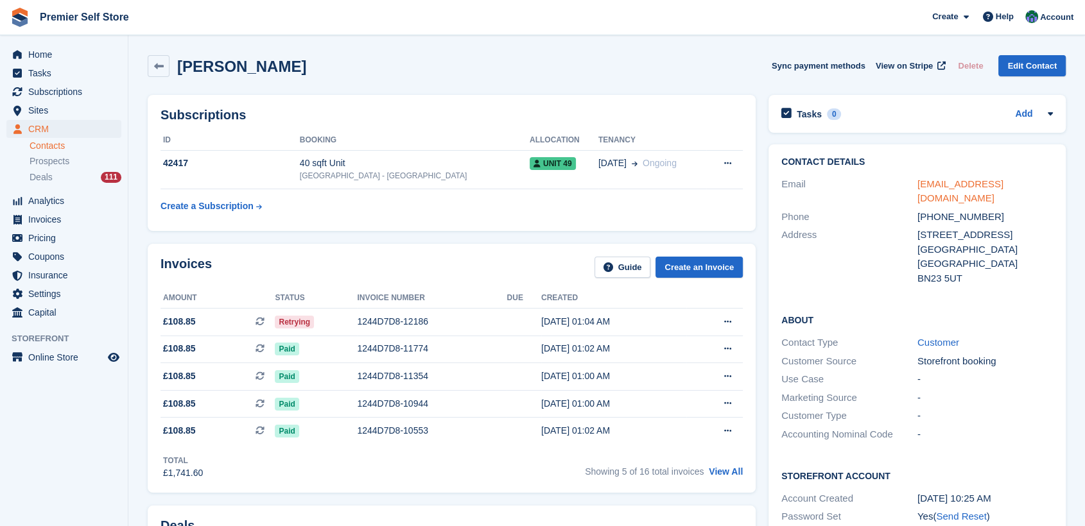
click at [949, 182] on link "apholmes87@live.co.uk" at bounding box center [960, 191] width 86 height 26
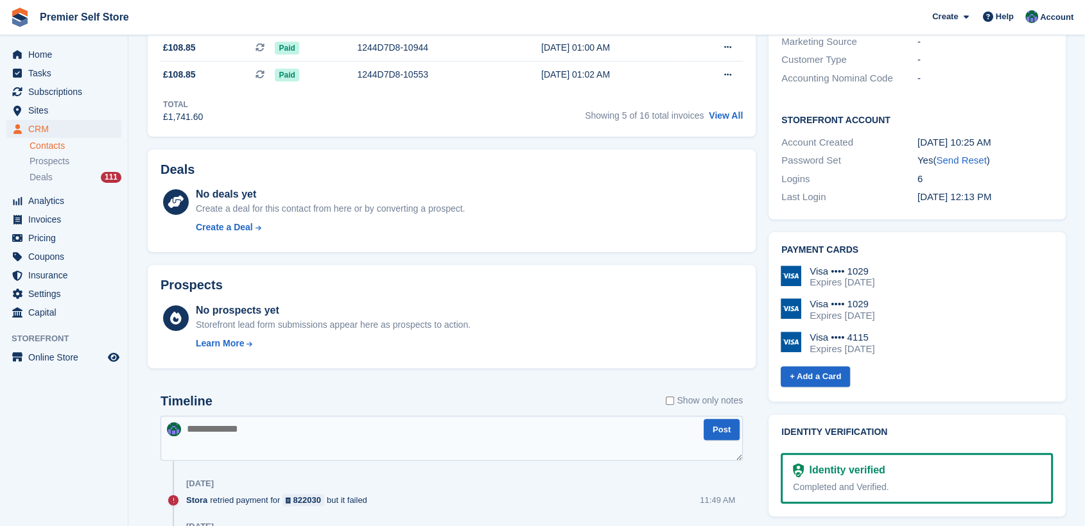
scroll to position [499, 0]
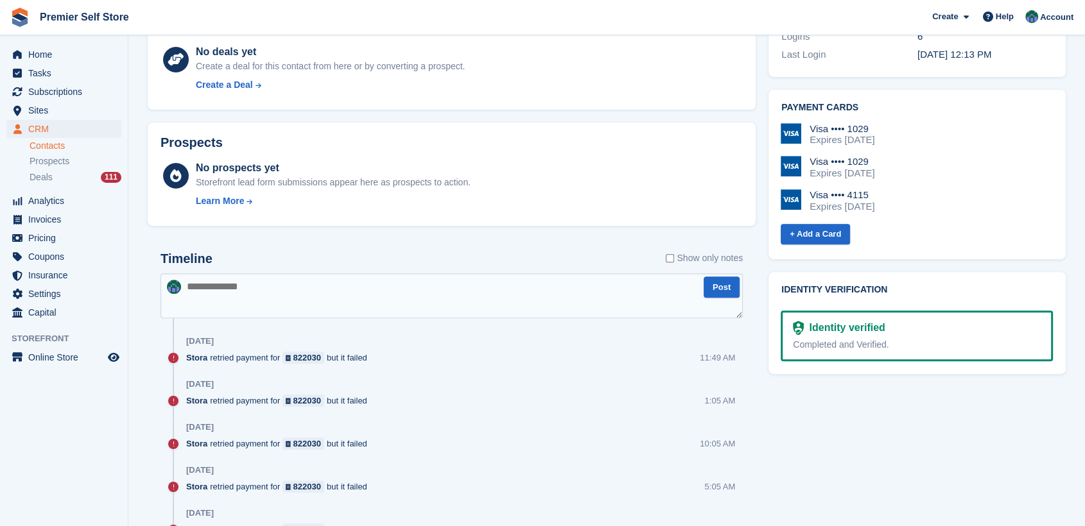
paste textarea "**********"
type textarea "**********"
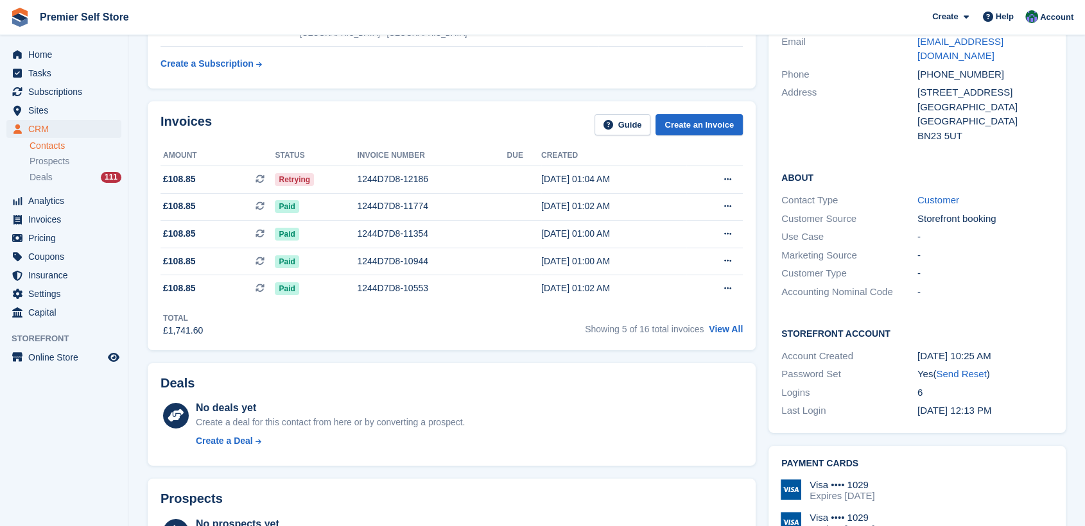
scroll to position [0, 0]
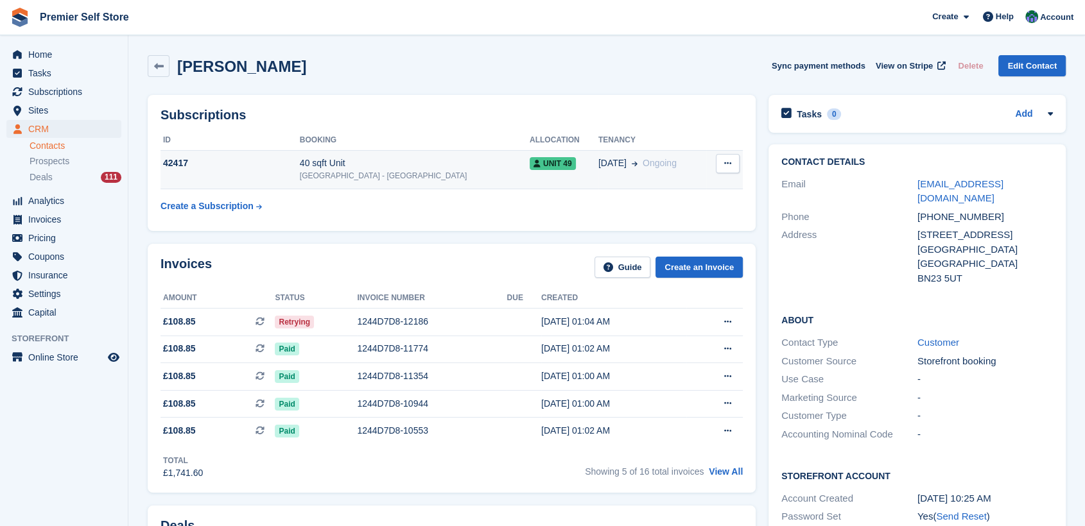
click at [254, 162] on div "42417" at bounding box center [230, 163] width 139 height 13
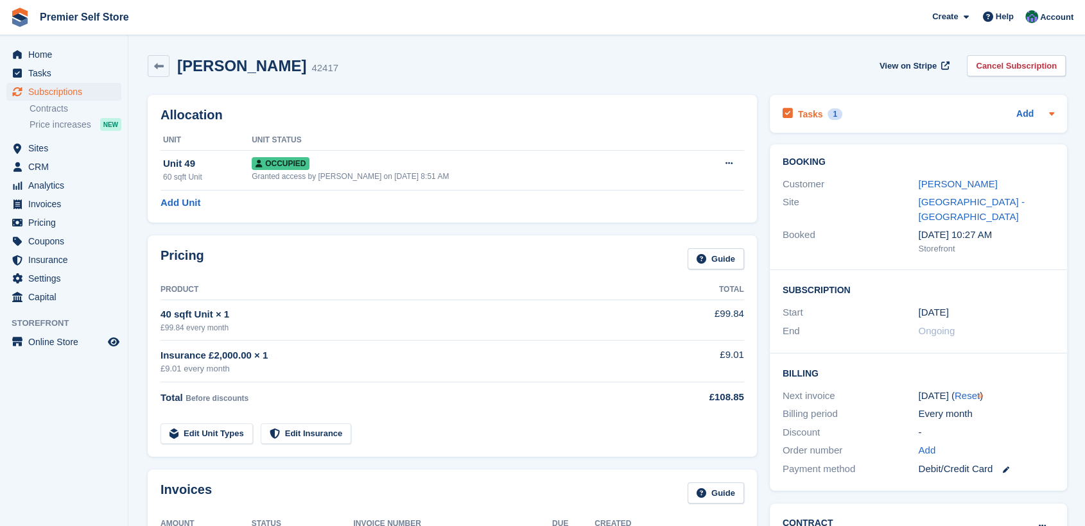
click at [807, 114] on h2 "Tasks" at bounding box center [810, 115] width 25 height 12
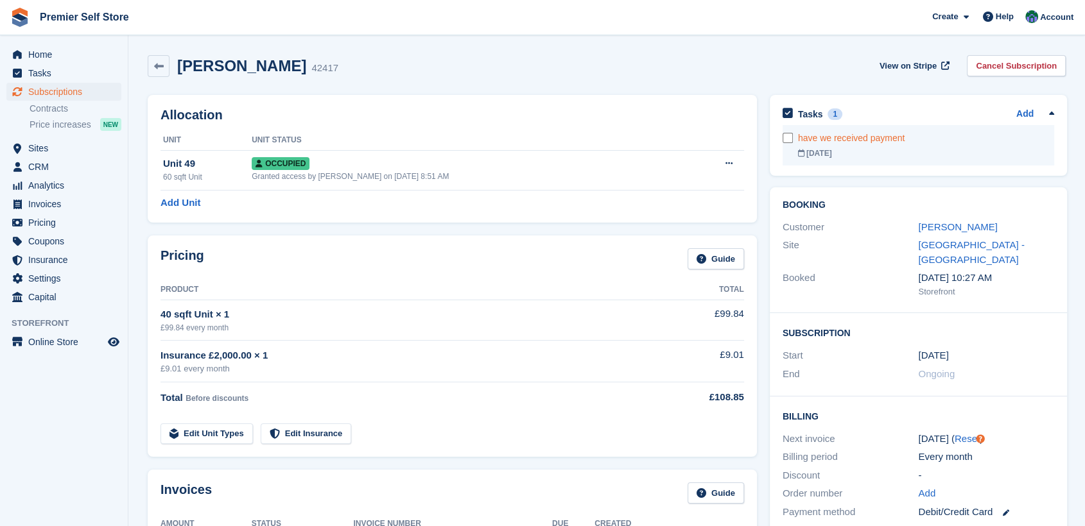
click at [821, 135] on div "have we received payment" at bounding box center [926, 138] width 256 height 13
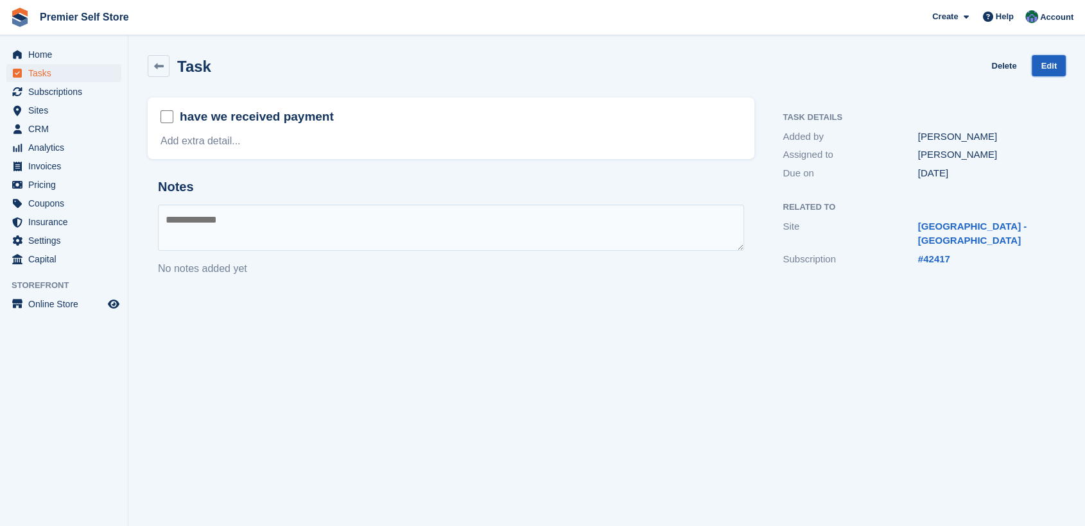
click at [1046, 63] on link "Edit" at bounding box center [1049, 65] width 34 height 21
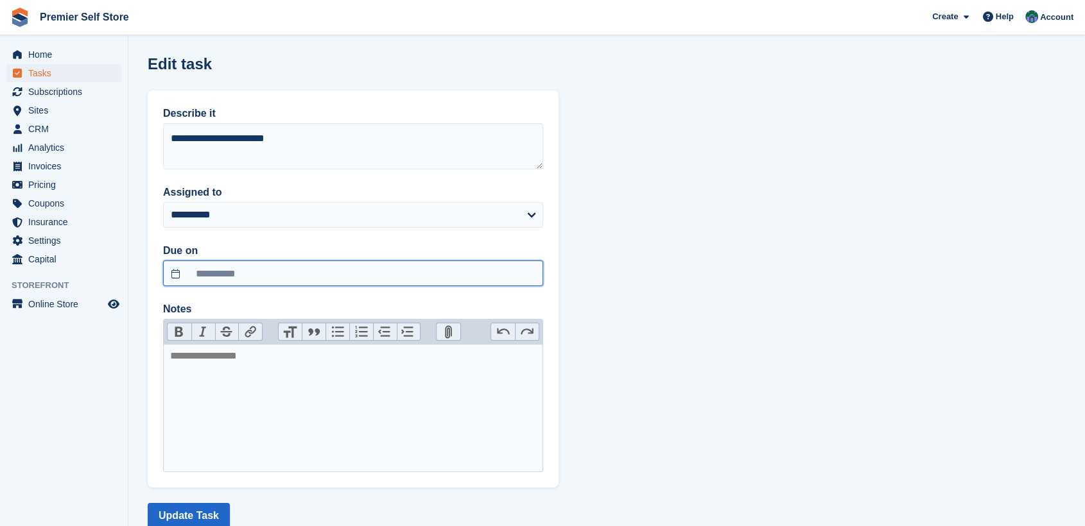
click at [172, 271] on input "**********" at bounding box center [353, 274] width 380 height 26
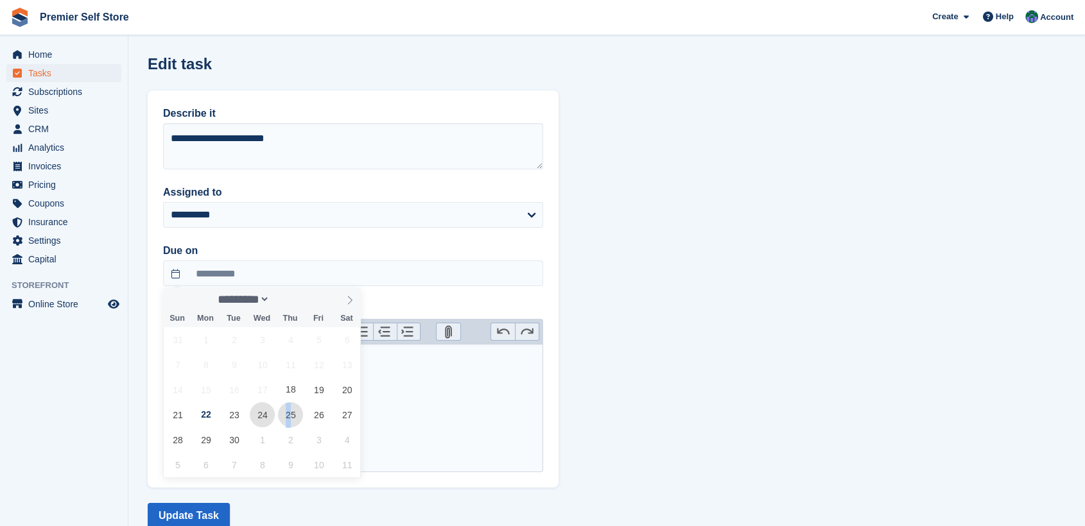
drag, startPoint x: 291, startPoint y: 418, endPoint x: 266, endPoint y: 415, distance: 25.2
click at [266, 415] on div "31 1 2 3 4 5 6 7 8 9 10 11 12 13 14 15 16 17 18 19 20 21 22 23 24 25 26 27 28 2…" at bounding box center [263, 402] width 198 height 150
click at [266, 415] on span "24" at bounding box center [262, 415] width 25 height 25
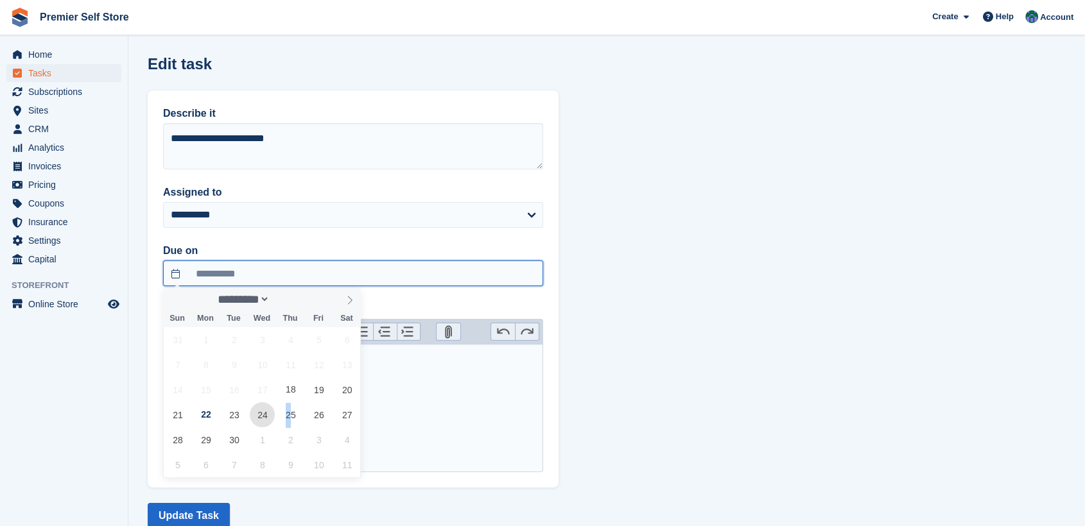
type input "**********"
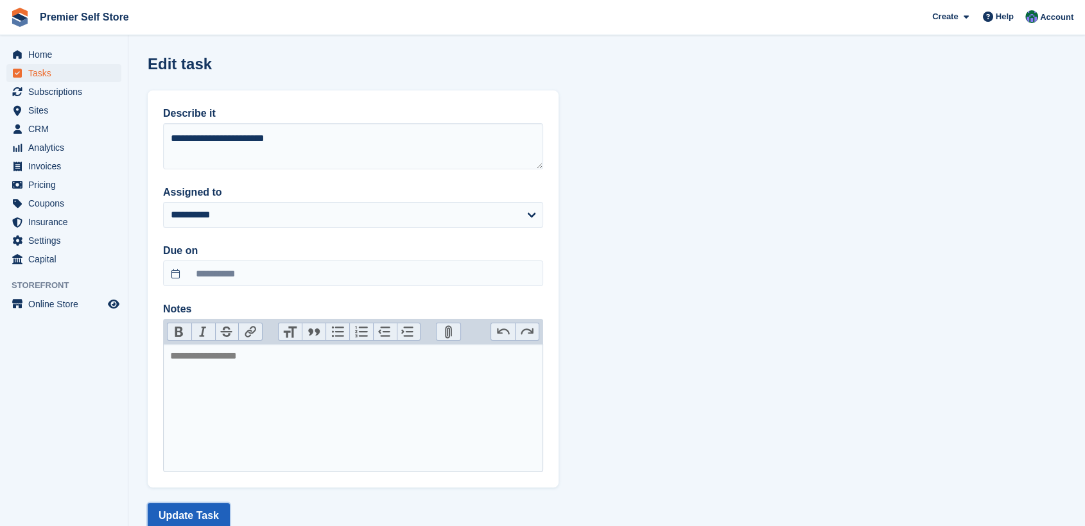
click at [175, 516] on button "Update Task" at bounding box center [189, 516] width 82 height 26
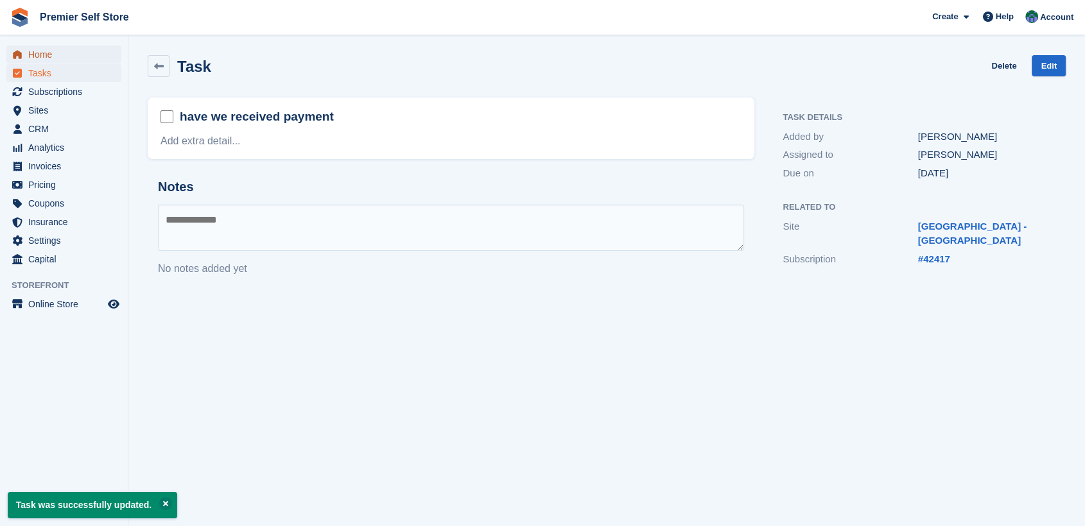
click at [43, 55] on span "Home" at bounding box center [66, 55] width 77 height 18
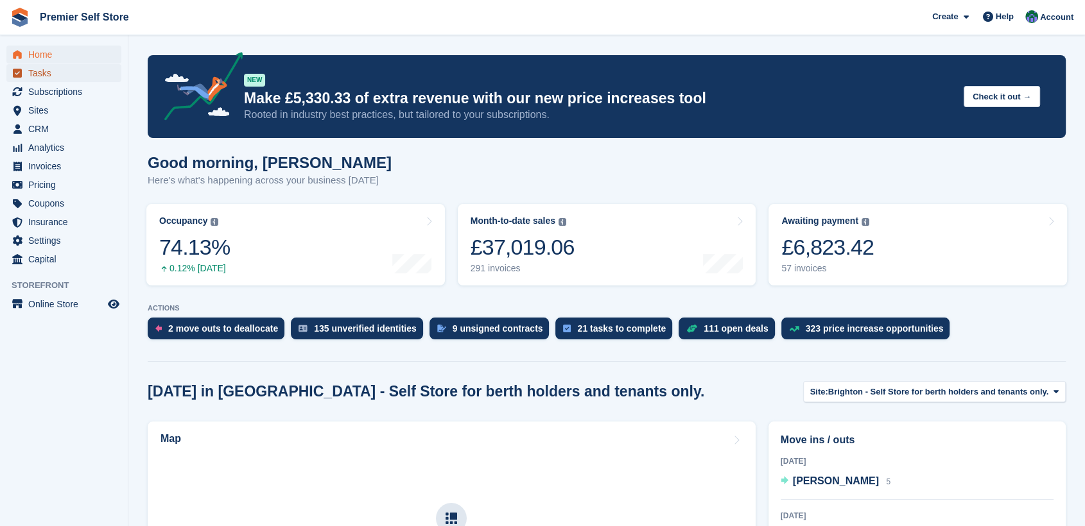
click at [44, 73] on span "Tasks" at bounding box center [66, 73] width 77 height 18
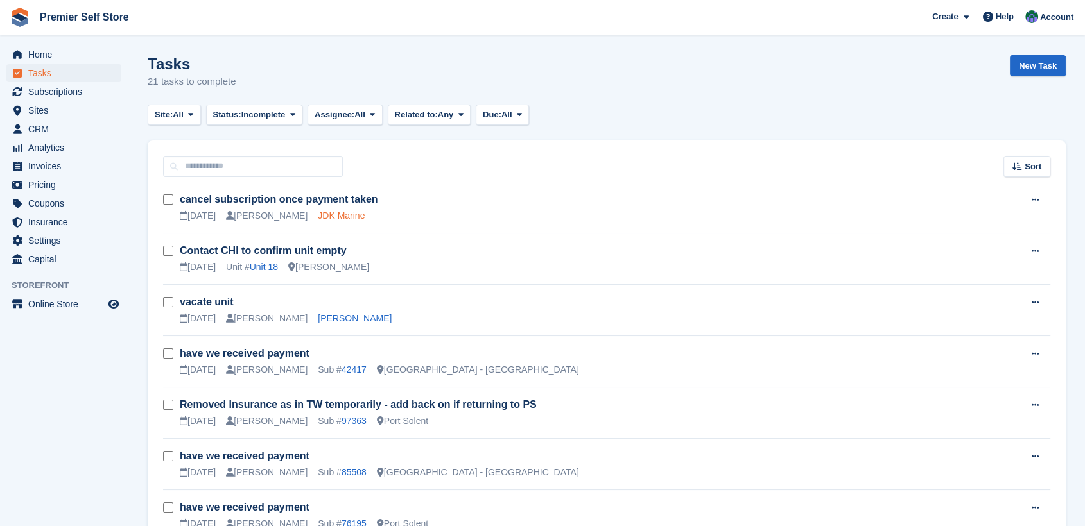
click at [318, 216] on link "JDK Marine" at bounding box center [341, 216] width 47 height 10
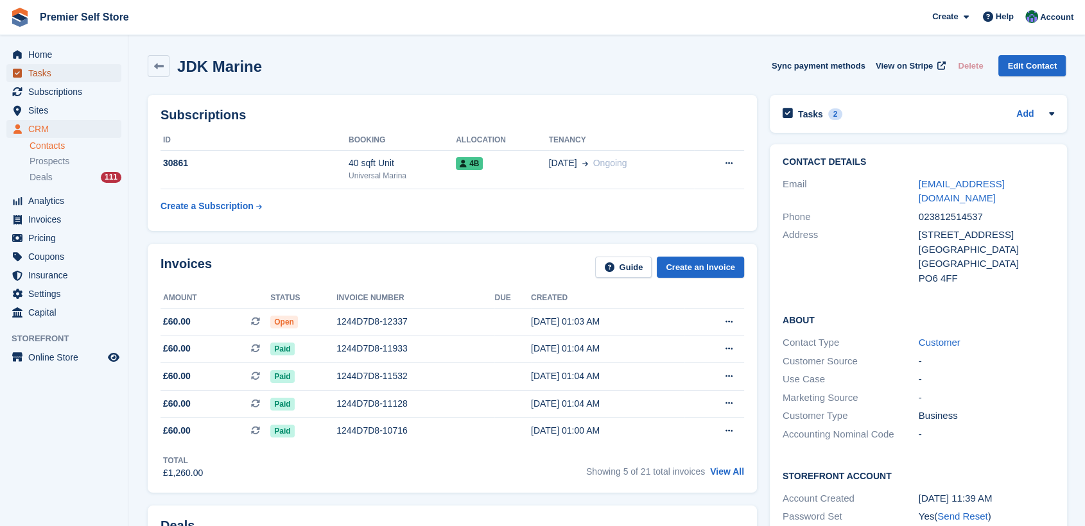
click at [41, 68] on span "Tasks" at bounding box center [66, 73] width 77 height 18
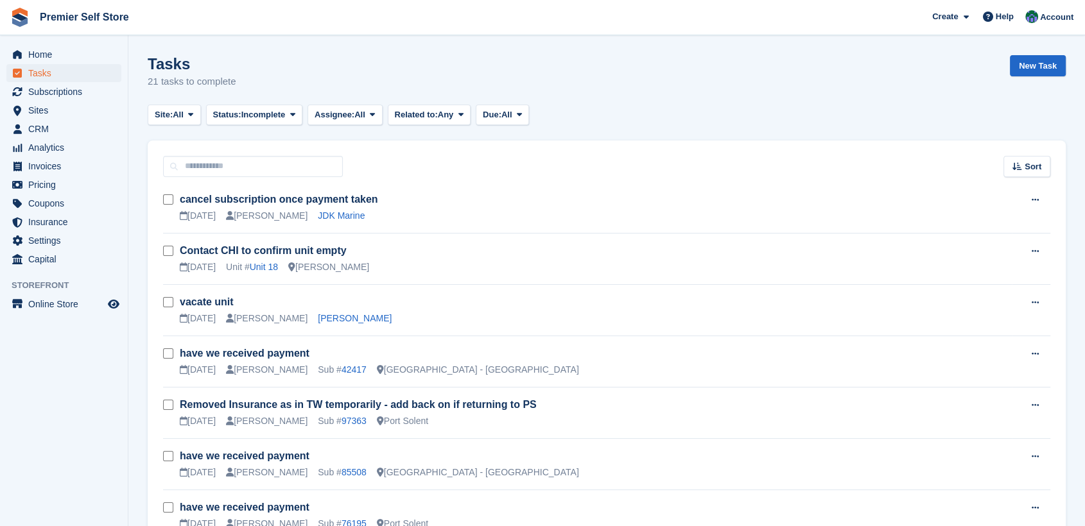
scroll to position [71, 0]
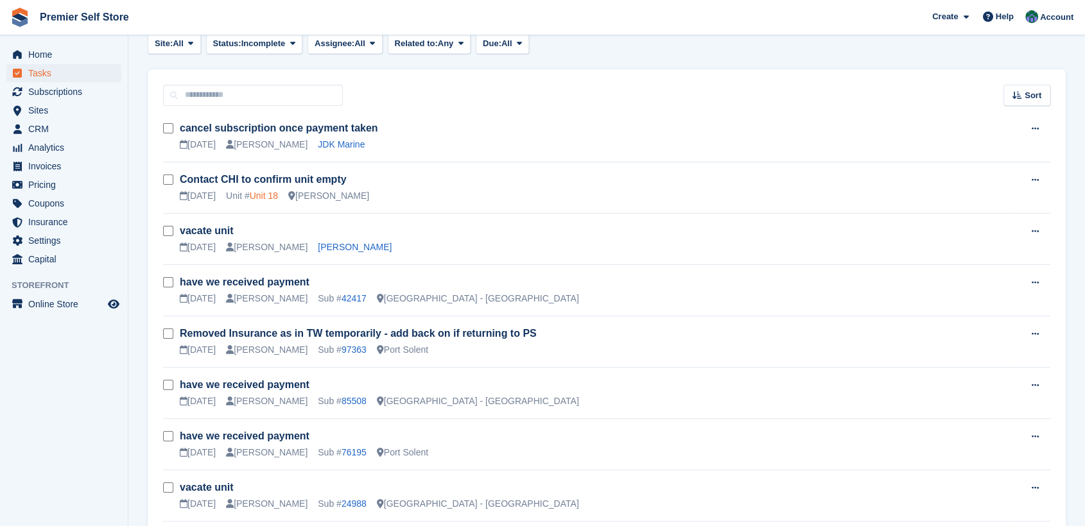
click at [259, 191] on link "Unit 18" at bounding box center [264, 196] width 28 height 10
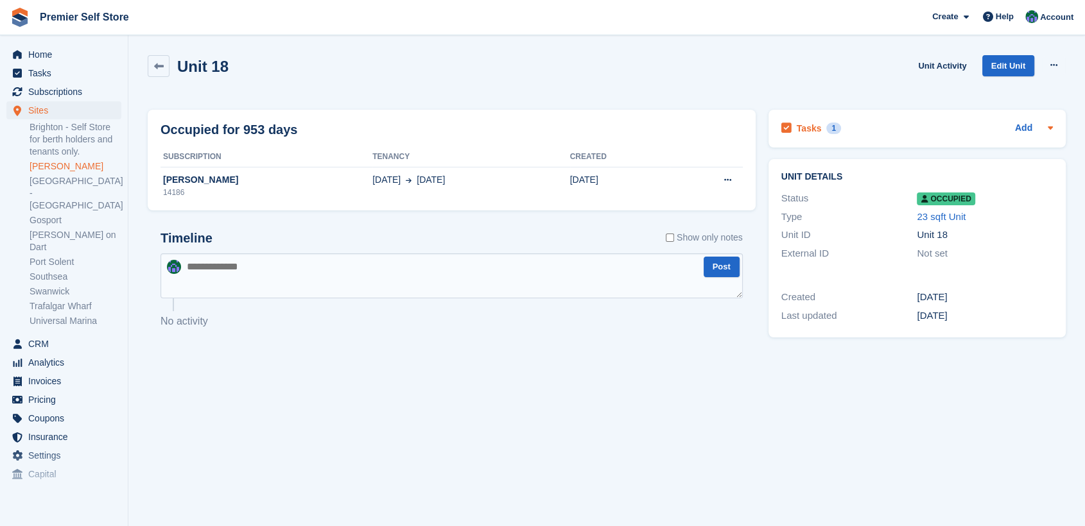
click at [808, 128] on h2 "Tasks" at bounding box center [809, 129] width 25 height 12
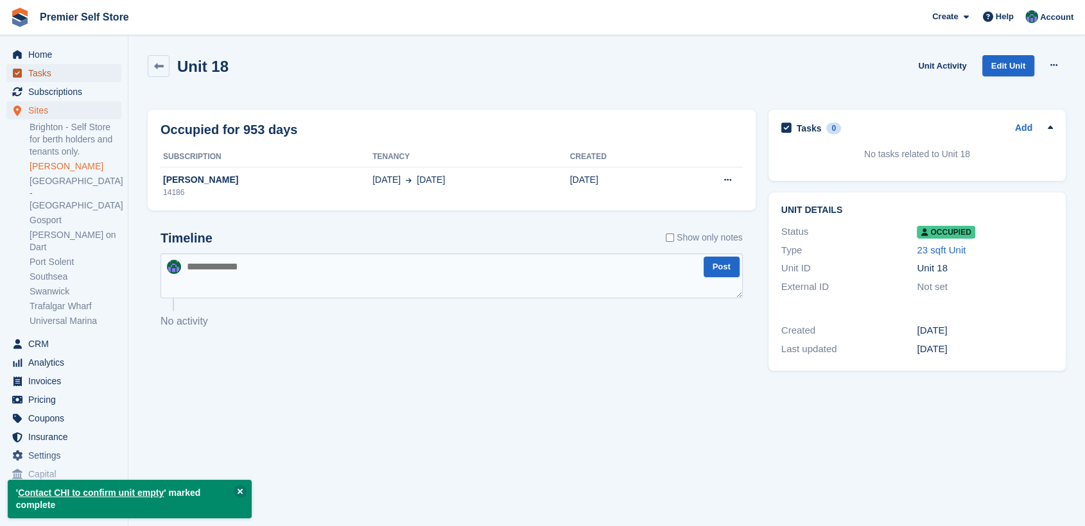
click at [42, 73] on span "Tasks" at bounding box center [66, 73] width 77 height 18
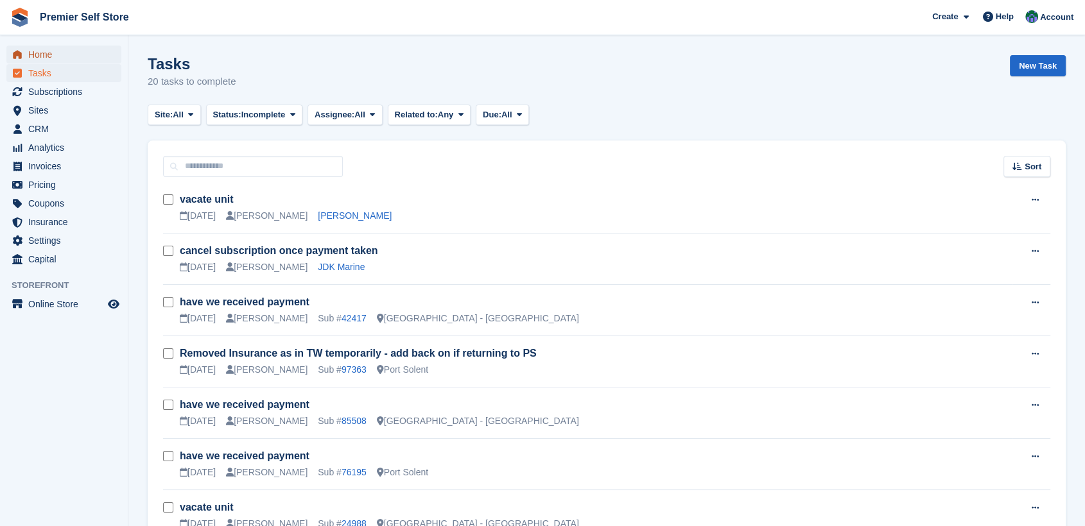
click at [34, 54] on span "Home" at bounding box center [66, 55] width 77 height 18
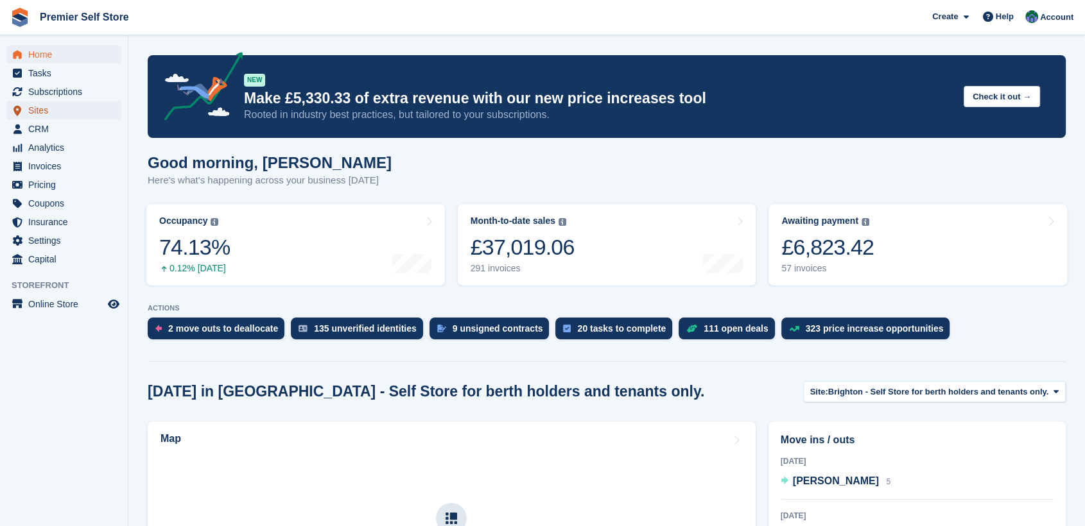
click at [42, 108] on span "Sites" at bounding box center [66, 110] width 77 height 18
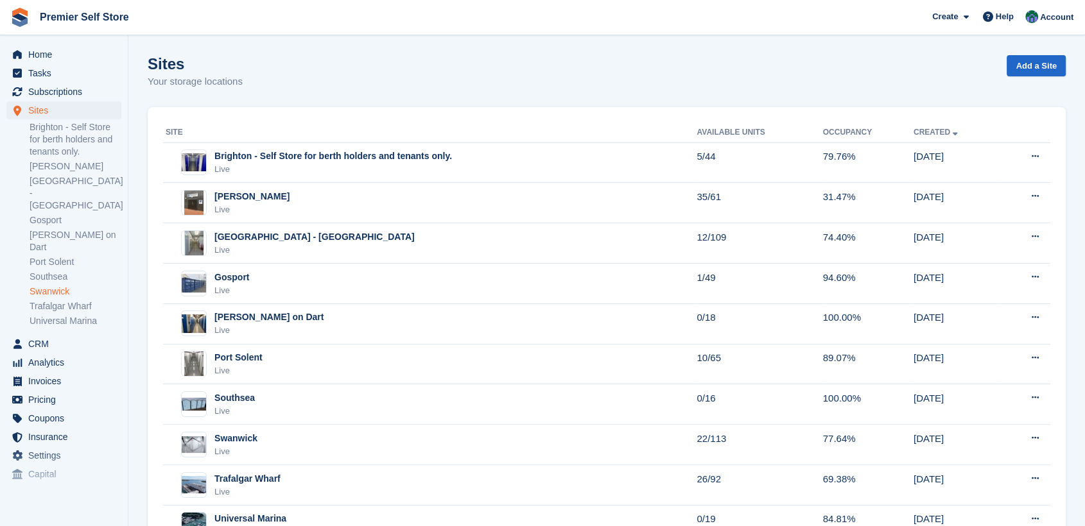
click at [49, 286] on link "Swanwick" at bounding box center [76, 292] width 92 height 12
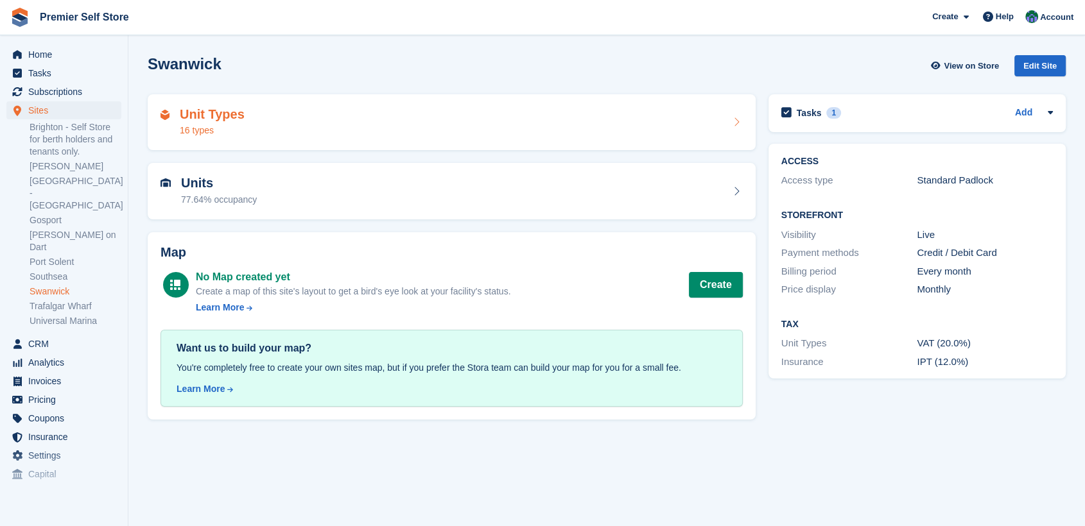
click at [259, 117] on div "Unit Types 16 types" at bounding box center [452, 122] width 582 height 31
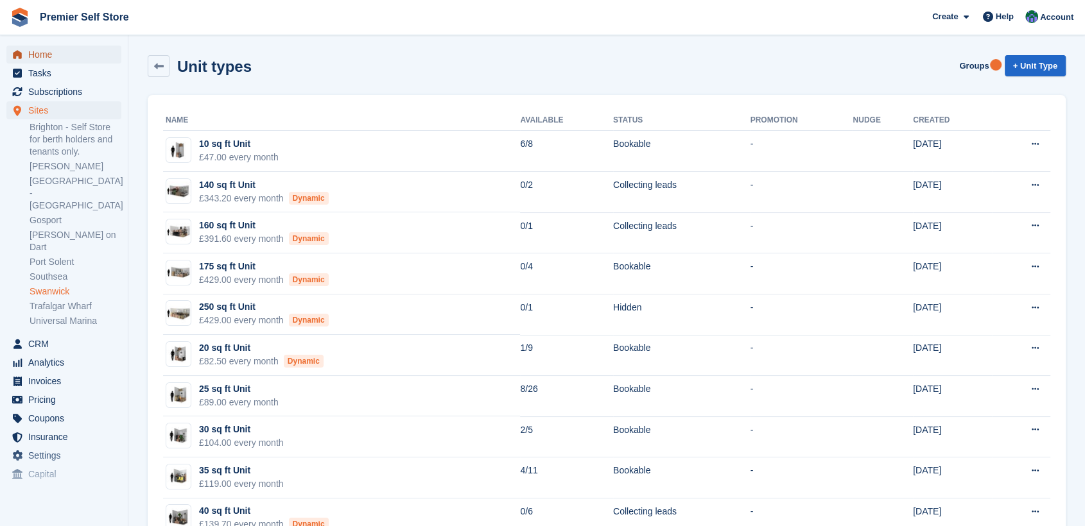
click at [47, 51] on span "Home" at bounding box center [66, 55] width 77 height 18
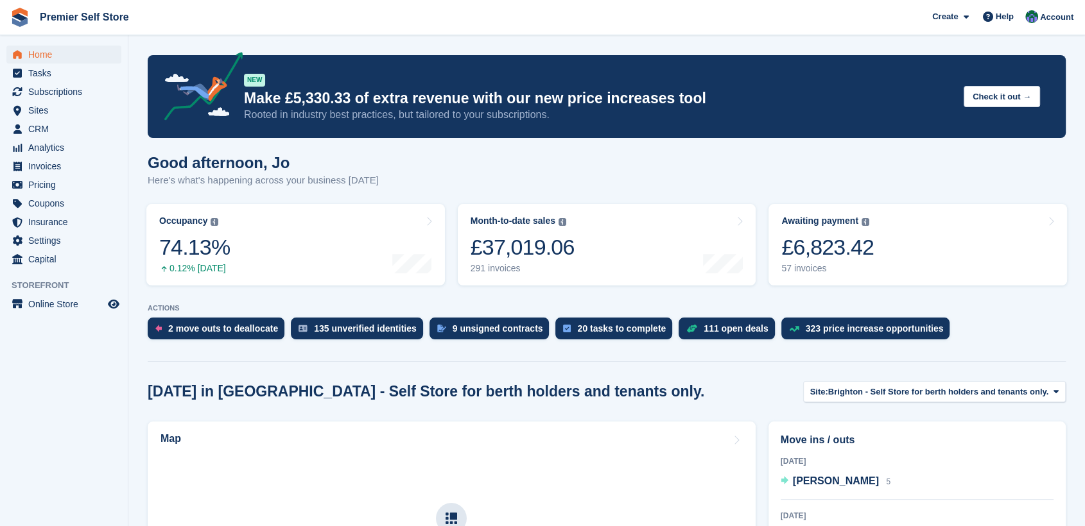
click at [90, 411] on aside "Home Tasks Subscriptions Subscriptions Subscriptions Contracts Price increases …" at bounding box center [64, 266] width 128 height 462
